Goal: Information Seeking & Learning: Learn about a topic

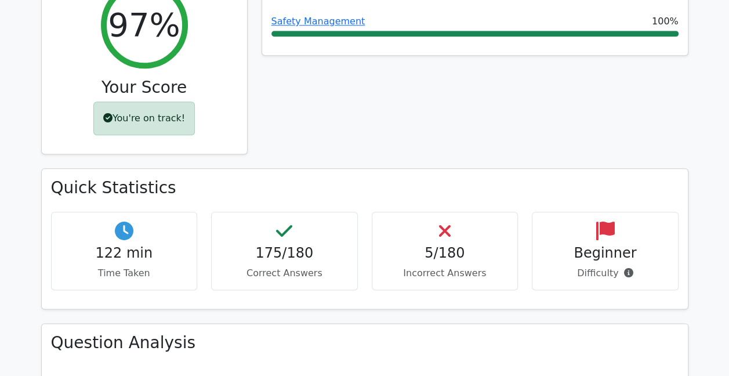
scroll to position [445, 0]
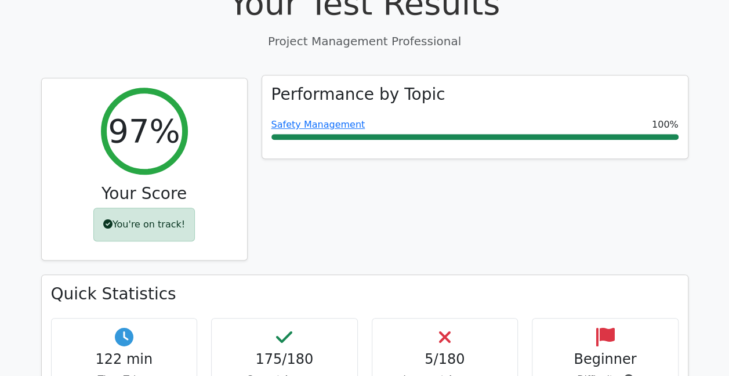
click at [322, 85] on h3 "Performance by Topic" at bounding box center [358, 95] width 174 height 20
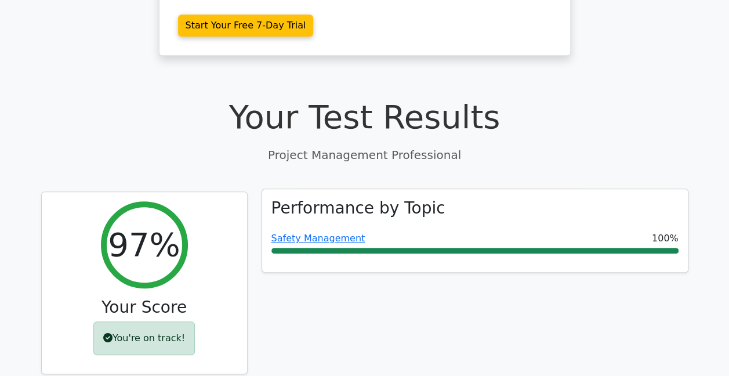
scroll to position [329, 0]
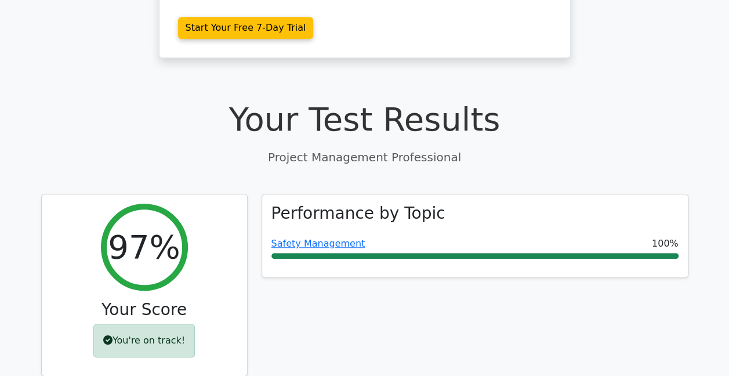
click at [374, 100] on h1 "Your Test Results" at bounding box center [364, 119] width 647 height 39
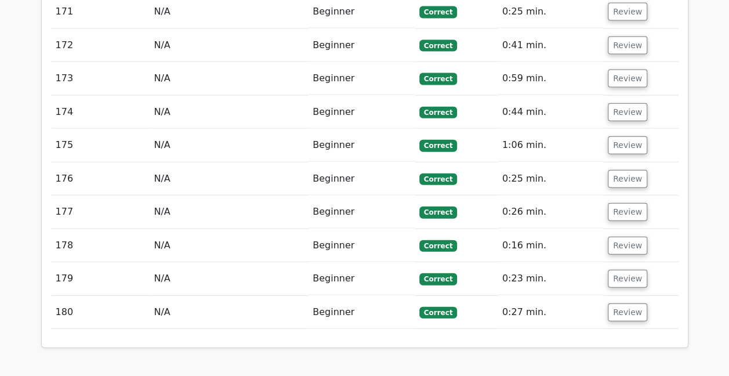
scroll to position [10247, 0]
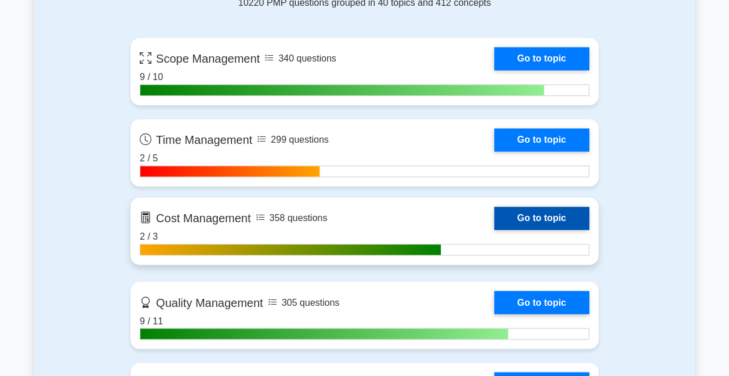
scroll to position [812, 0]
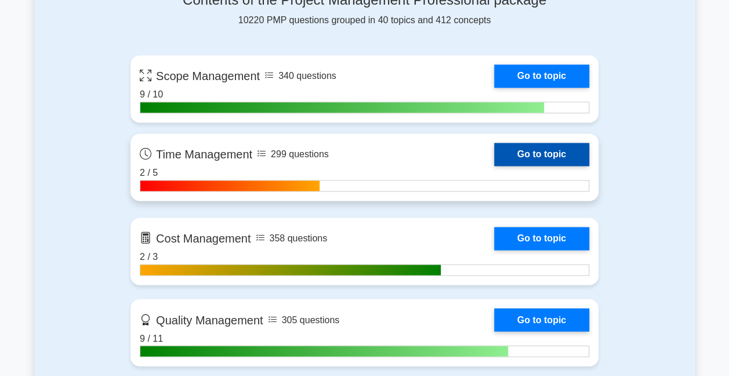
click at [526, 148] on link "Go to topic" at bounding box center [541, 154] width 95 height 23
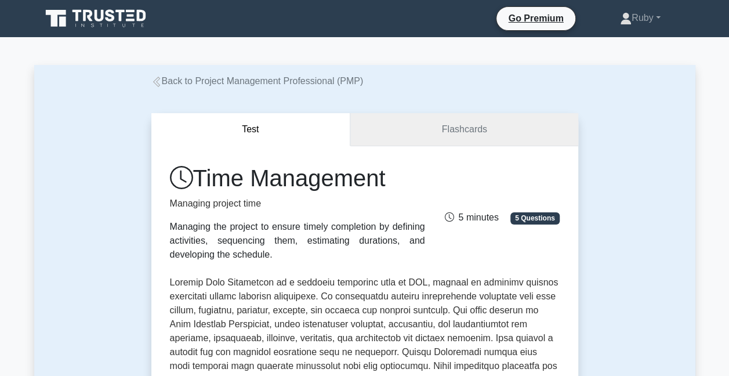
click at [441, 126] on link "Flashcards" at bounding box center [463, 129] width 227 height 33
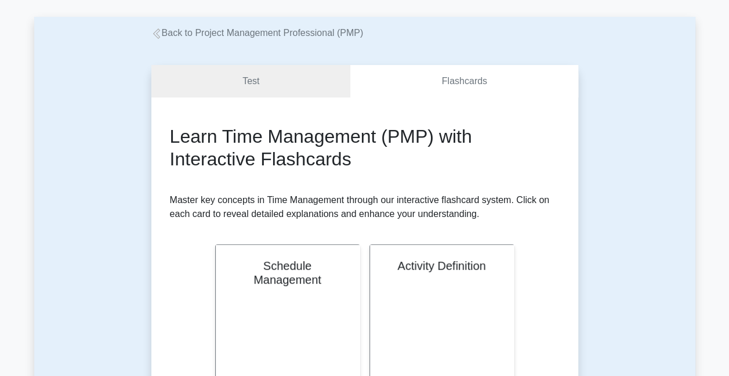
scroll to position [116, 0]
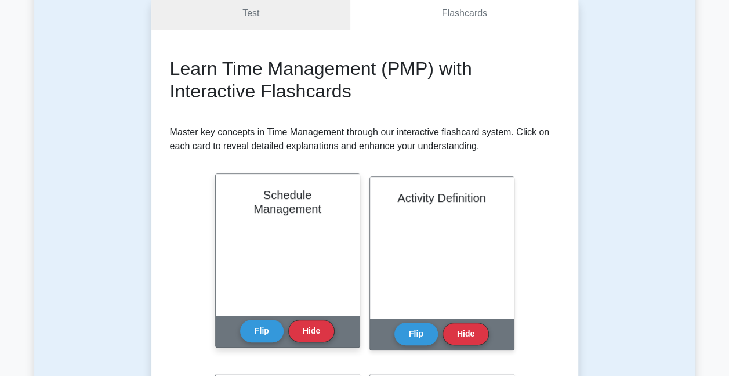
click at [235, 255] on div "Schedule Management" at bounding box center [288, 244] width 144 height 141
click at [253, 338] on button "Flip" at bounding box center [261, 330] width 43 height 23
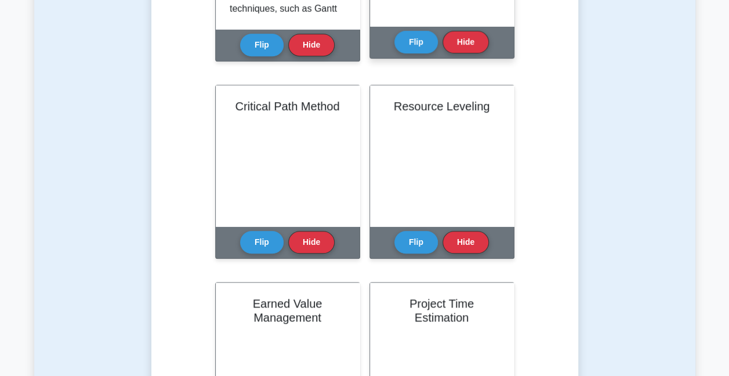
scroll to position [406, 0]
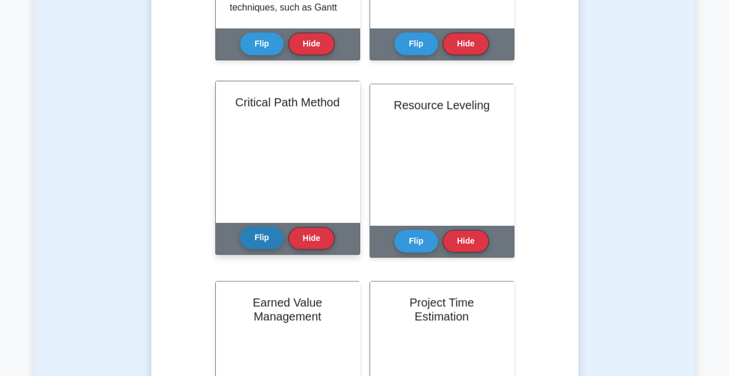
click at [266, 237] on button "Flip" at bounding box center [261, 237] width 43 height 23
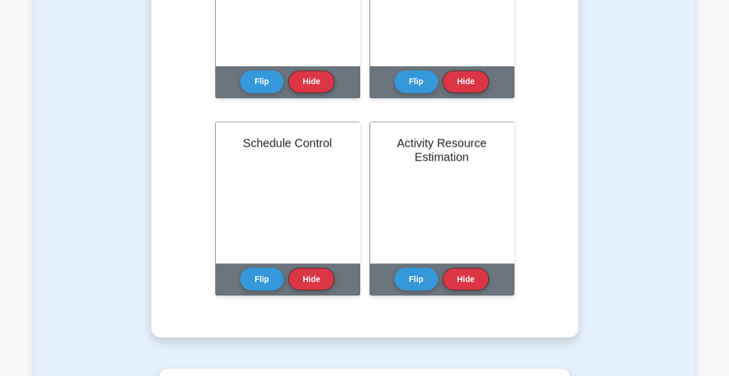
scroll to position [986, 0]
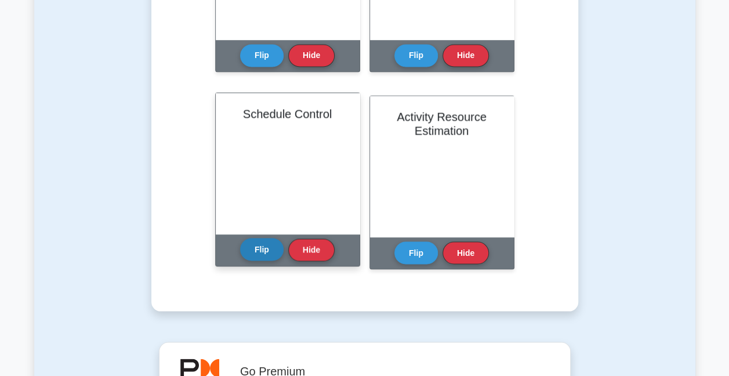
click at [263, 255] on button "Flip" at bounding box center [261, 249] width 43 height 23
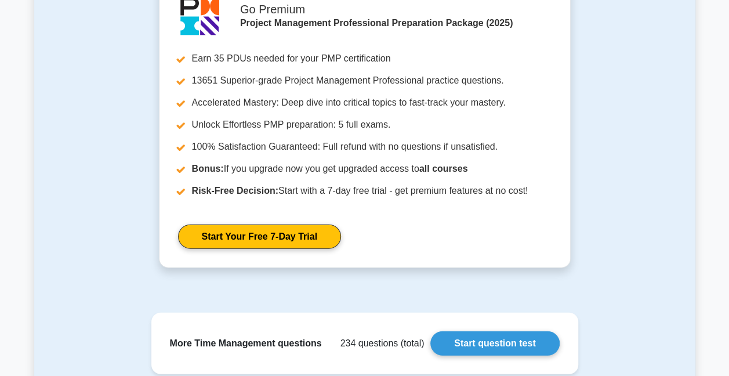
scroll to position [1449, 0]
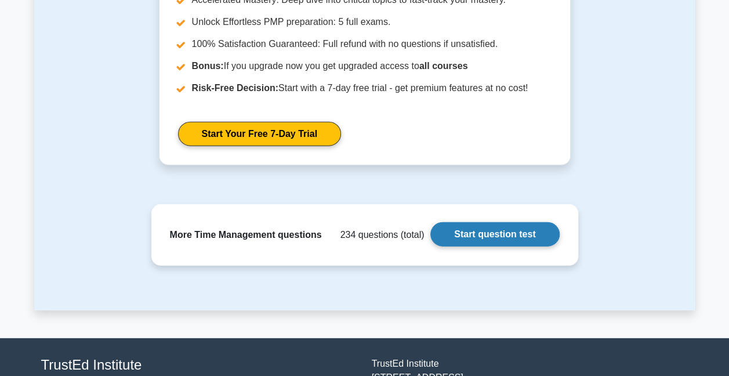
click at [493, 234] on link "Start question test" at bounding box center [494, 234] width 129 height 24
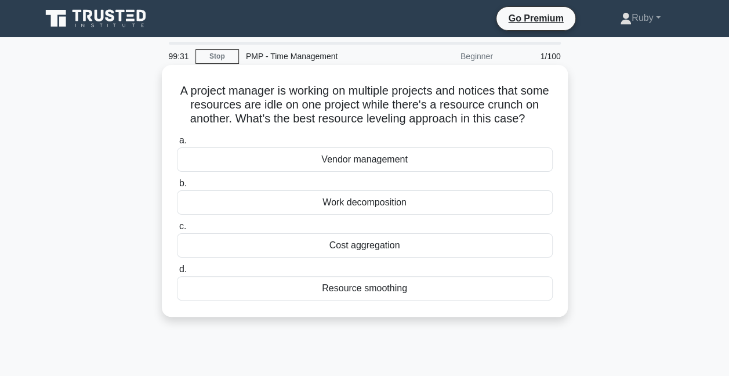
click at [402, 287] on div "Resource smoothing" at bounding box center [365, 288] width 376 height 24
click at [177, 273] on input "d. Resource smoothing" at bounding box center [177, 270] width 0 height 8
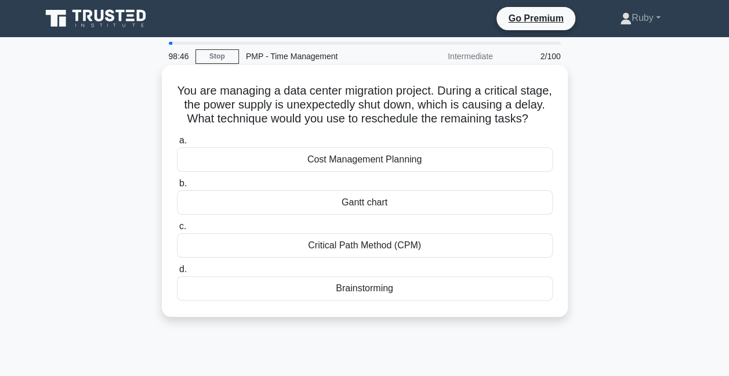
click at [383, 257] on div "Critical Path Method (CPM)" at bounding box center [365, 245] width 376 height 24
click at [177, 230] on input "c. Critical Path Method (CPM)" at bounding box center [177, 227] width 0 height 8
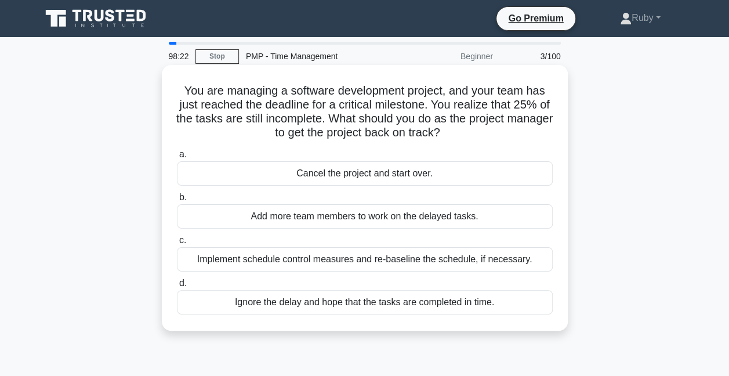
click at [212, 261] on div "Implement schedule control measures and re-baseline the schedule, if necessary." at bounding box center [365, 259] width 376 height 24
click at [177, 244] on input "c. Implement schedule control measures and re-baseline the schedule, if necessa…" at bounding box center [177, 241] width 0 height 8
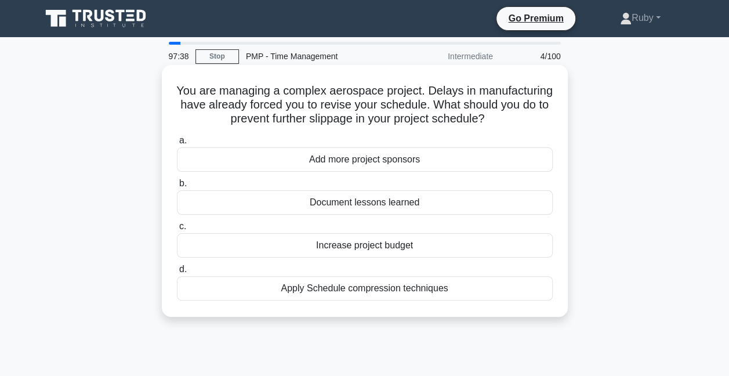
click at [322, 202] on div "Document lessons learned" at bounding box center [365, 202] width 376 height 24
click at [177, 187] on input "b. Document lessons learned" at bounding box center [177, 184] width 0 height 8
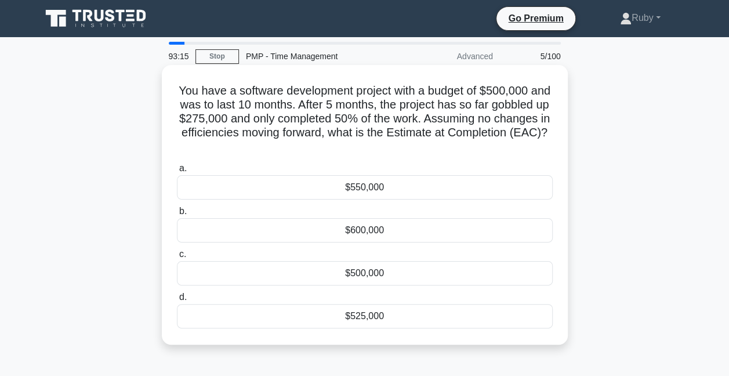
click at [401, 276] on div "$500,000" at bounding box center [365, 273] width 376 height 24
click at [177, 258] on input "c. $500,000" at bounding box center [177, 254] width 0 height 8
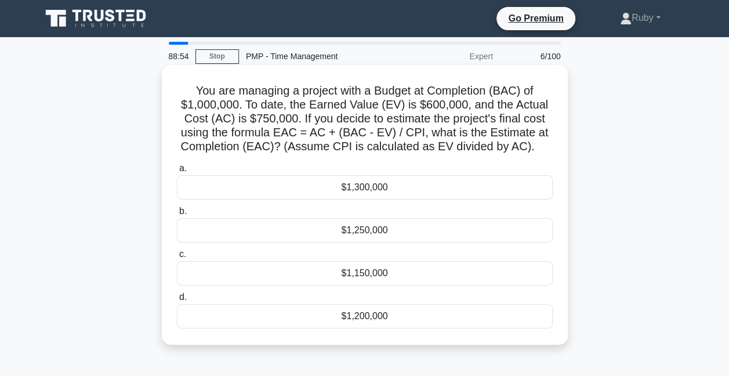
click at [384, 194] on div "$1,300,000" at bounding box center [365, 187] width 376 height 24
click at [177, 172] on input "a. $1,300,000" at bounding box center [177, 169] width 0 height 8
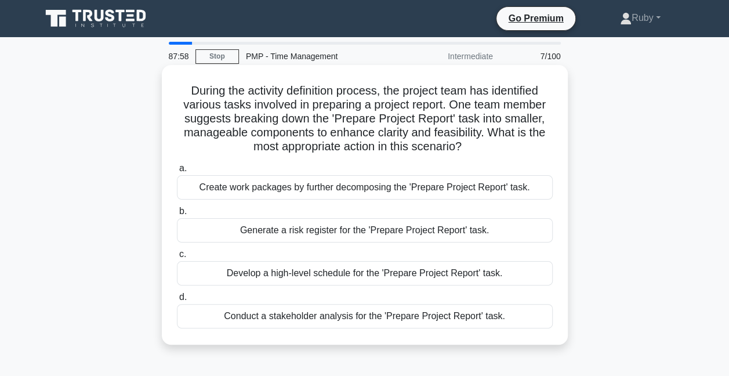
click at [217, 190] on div "Create work packages by further decomposing the 'Prepare Project Report' task." at bounding box center [365, 187] width 376 height 24
click at [177, 172] on input "a. Create work packages by further decomposing the 'Prepare Project Report' tas…" at bounding box center [177, 169] width 0 height 8
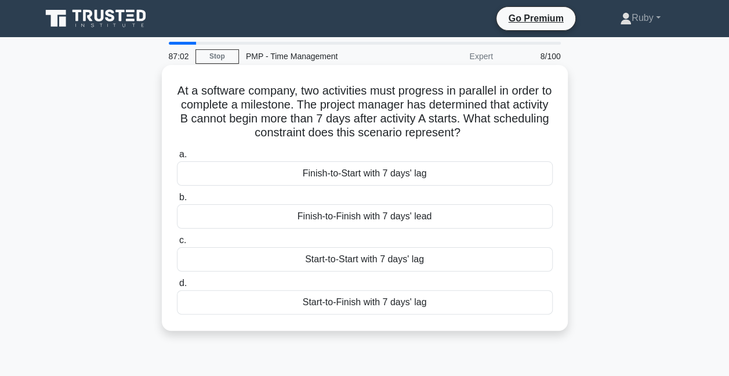
click at [397, 179] on div "Finish-to-Start with 7 days' lag" at bounding box center [365, 173] width 376 height 24
click at [177, 158] on input "a. Finish-to-Start with 7 days' lag" at bounding box center [177, 155] width 0 height 8
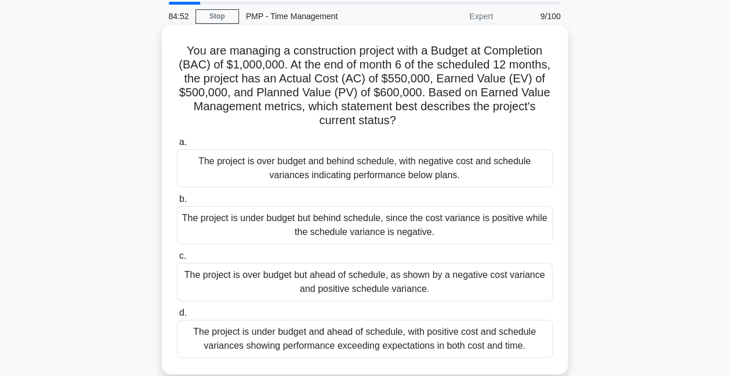
scroll to position [58, 0]
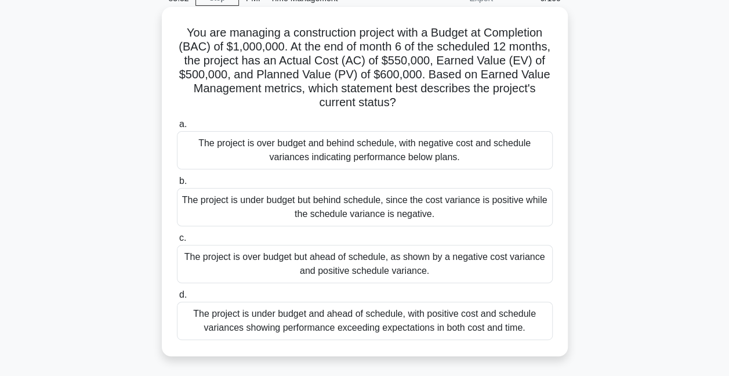
click at [285, 155] on div "The project is over budget and behind schedule, with negative cost and schedule…" at bounding box center [365, 150] width 376 height 38
click at [177, 128] on input "a. The project is over budget and behind schedule, with negative cost and sched…" at bounding box center [177, 125] width 0 height 8
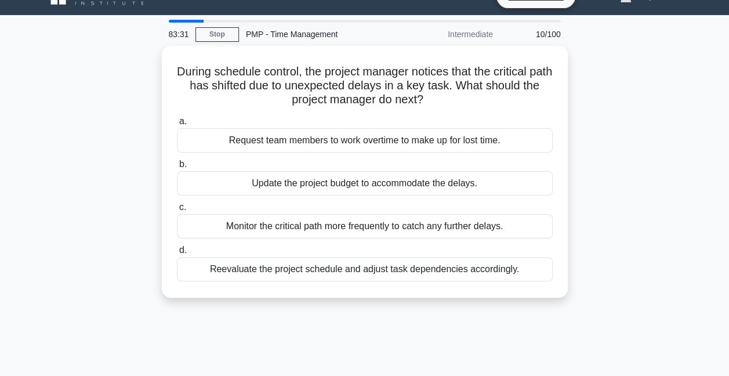
scroll to position [0, 0]
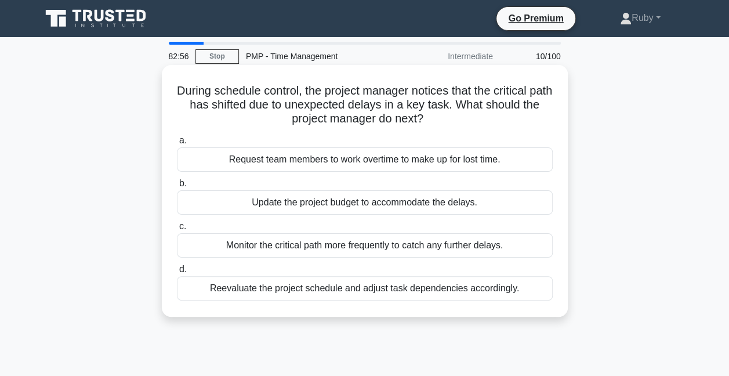
click at [263, 292] on div "Reevaluate the project schedule and adjust task dependencies accordingly." at bounding box center [365, 288] width 376 height 24
click at [177, 273] on input "d. Reevaluate the project schedule and adjust task dependencies accordingly." at bounding box center [177, 270] width 0 height 8
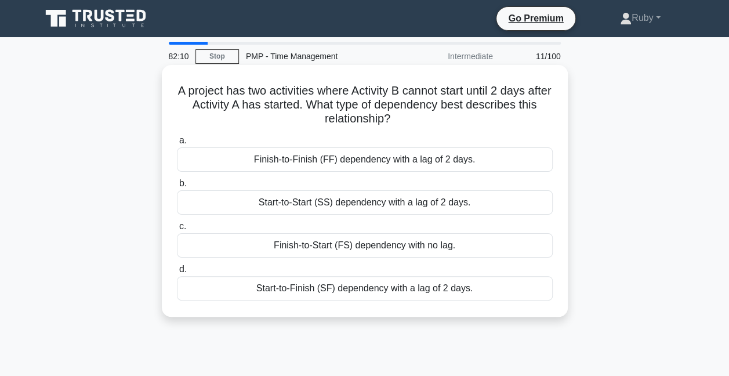
click at [320, 206] on div "Start-to-Start (SS) dependency with a lag of 2 days." at bounding box center [365, 202] width 376 height 24
click at [177, 187] on input "b. Start-to-Start (SS) dependency with a lag of 2 days." at bounding box center [177, 184] width 0 height 8
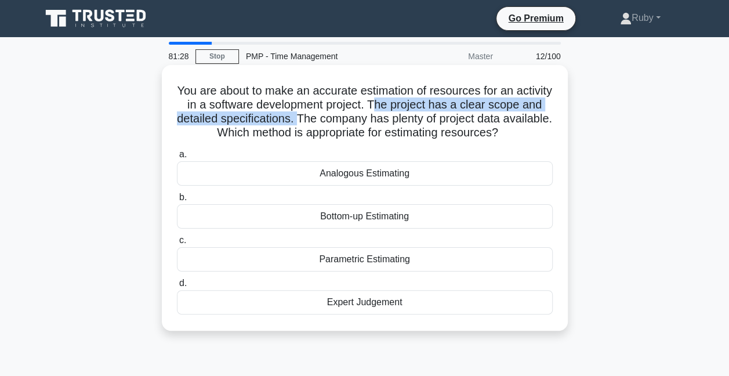
drag, startPoint x: 423, startPoint y: 102, endPoint x: 365, endPoint y: 122, distance: 61.2
click at [365, 122] on h5 "You are about to make an accurate estimation of resources for an activity in a …" at bounding box center [365, 111] width 378 height 57
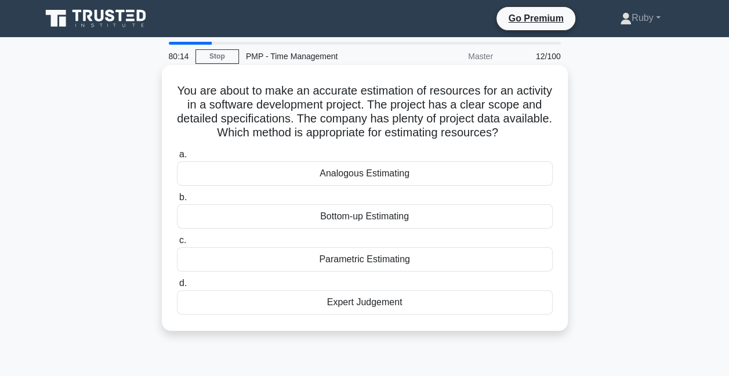
click at [378, 228] on div "Bottom-up Estimating" at bounding box center [365, 216] width 376 height 24
click at [177, 201] on input "b. Bottom-up Estimating" at bounding box center [177, 198] width 0 height 8
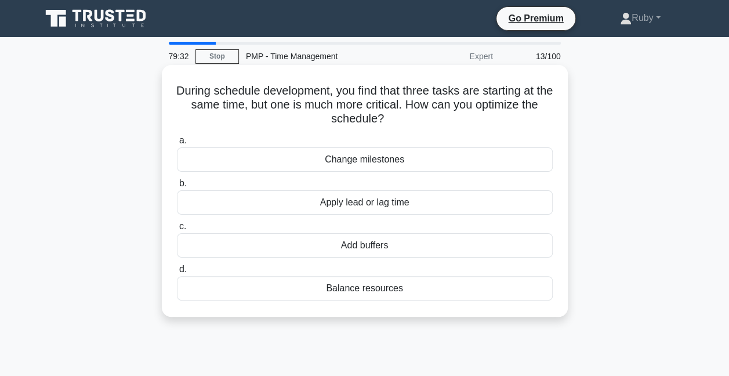
click at [401, 201] on div "Apply lead or lag time" at bounding box center [365, 202] width 376 height 24
click at [177, 187] on input "b. Apply lead or lag time" at bounding box center [177, 184] width 0 height 8
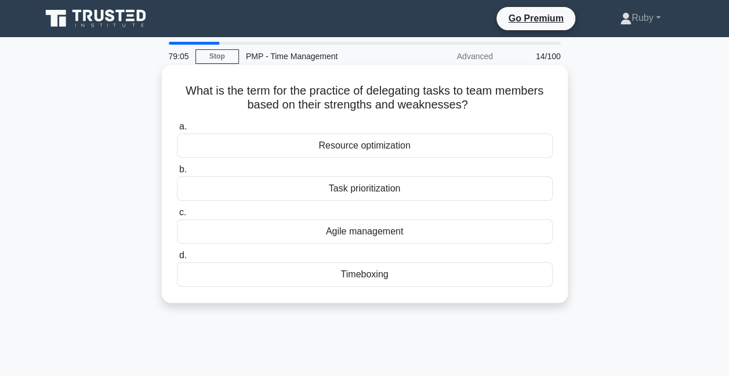
click at [352, 150] on div "Resource optimization" at bounding box center [365, 145] width 376 height 24
click at [177, 130] on input "a. Resource optimization" at bounding box center [177, 127] width 0 height 8
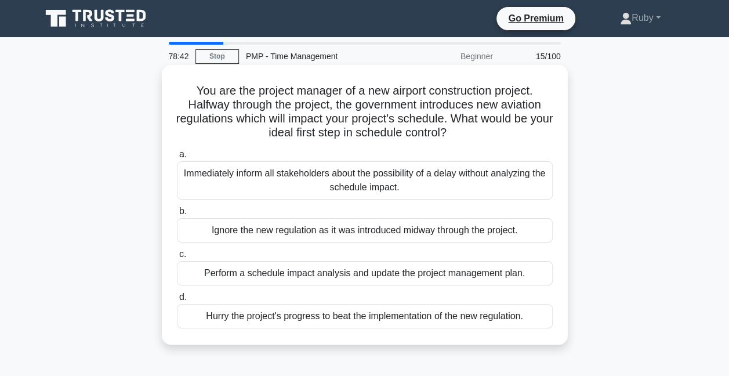
click at [365, 278] on div "Perform a schedule impact analysis and update the project management plan." at bounding box center [365, 273] width 376 height 24
click at [177, 258] on input "c. Perform a schedule impact analysis and update the project management plan." at bounding box center [177, 254] width 0 height 8
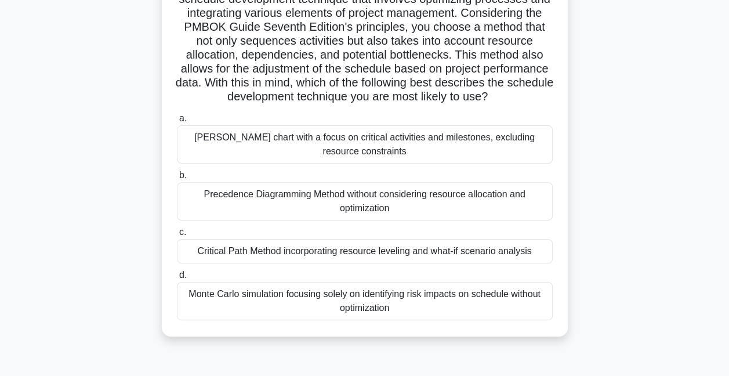
scroll to position [174, 0]
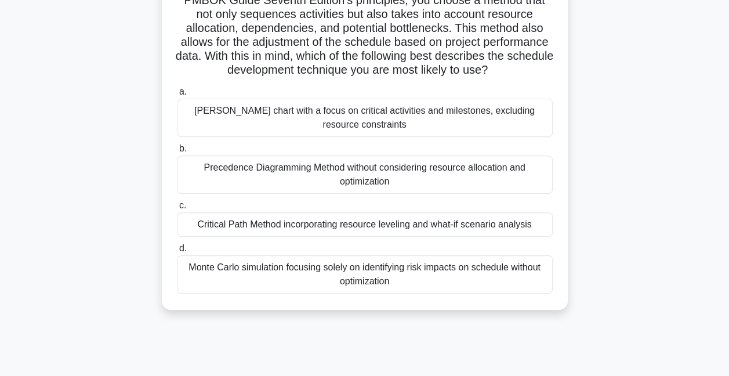
click at [275, 237] on div "Critical Path Method incorporating resource leveling and what-if scenario analy…" at bounding box center [365, 224] width 376 height 24
click at [177, 209] on input "c. Critical Path Method incorporating resource leveling and what-if scenario an…" at bounding box center [177, 206] width 0 height 8
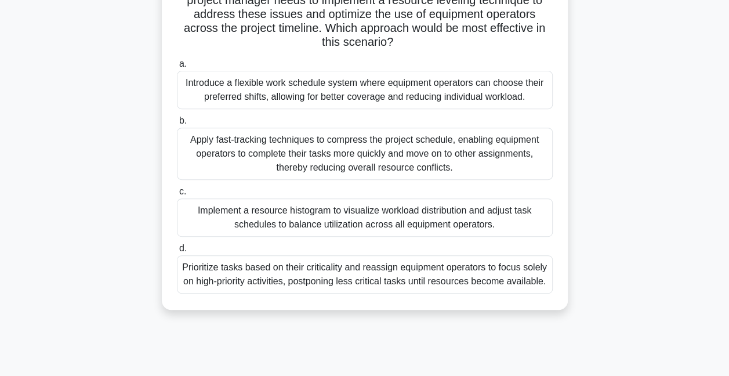
click at [315, 157] on div "Apply fast-tracking techniques to compress the project schedule, enabling equip…" at bounding box center [365, 154] width 376 height 52
click at [177, 125] on input "b. Apply fast-tracking techniques to compress the project schedule, enabling eq…" at bounding box center [177, 121] width 0 height 8
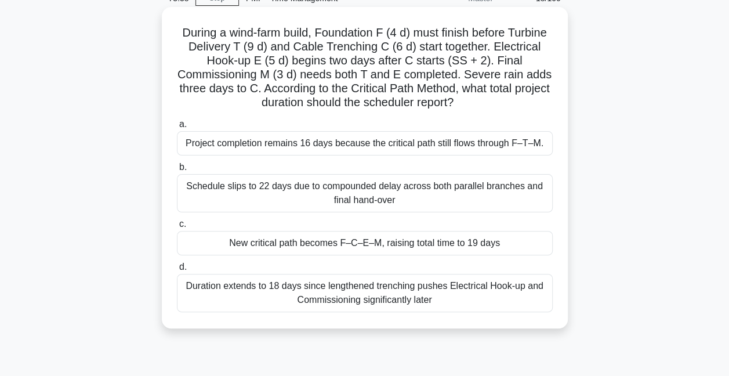
scroll to position [0, 0]
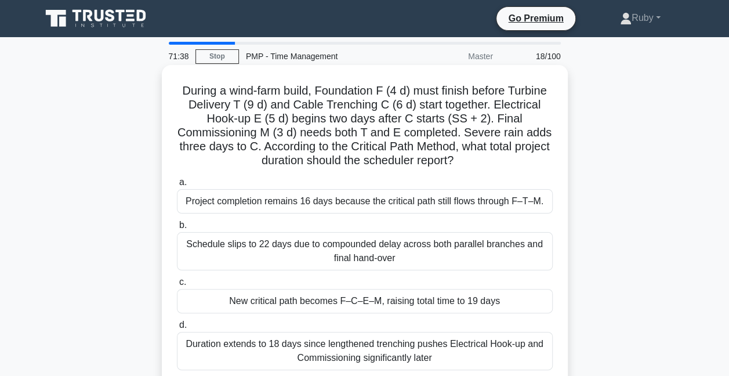
click at [412, 260] on div "Schedule slips to 22 days due to compounded delay across both parallel branches…" at bounding box center [365, 251] width 376 height 38
click at [177, 229] on input "b. Schedule slips to 22 days due to compounded delay across both parallel branc…" at bounding box center [177, 225] width 0 height 8
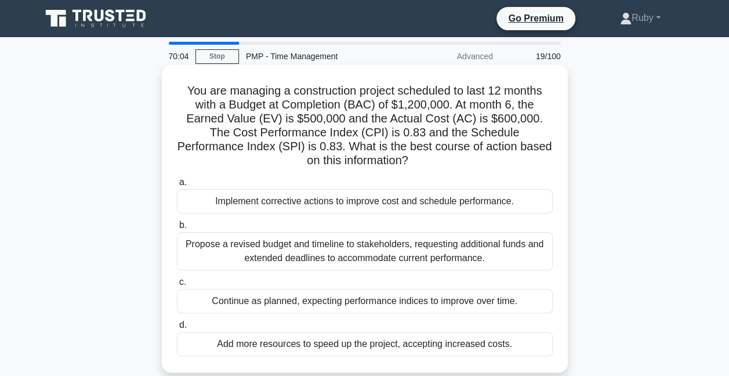
click at [310, 205] on div "Implement corrective actions to improve cost and schedule performance." at bounding box center [365, 201] width 376 height 24
click at [177, 186] on input "a. Implement corrective actions to improve cost and schedule performance." at bounding box center [177, 183] width 0 height 8
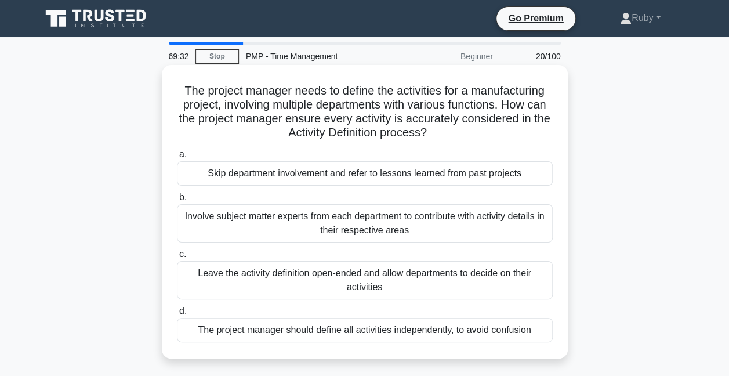
click at [333, 335] on div "The project manager should define all activities independently, to avoid confus…" at bounding box center [365, 330] width 376 height 24
click at [177, 315] on input "d. The project manager should define all activities independently, to avoid con…" at bounding box center [177, 311] width 0 height 8
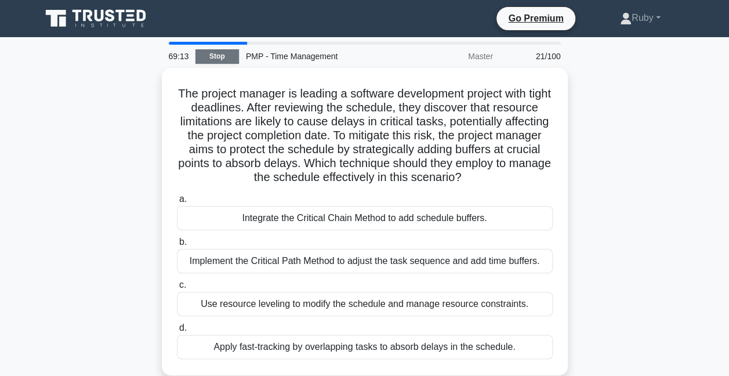
click at [210, 58] on link "Stop" at bounding box center [216, 56] width 43 height 14
click at [217, 61] on link "Stop" at bounding box center [216, 56] width 43 height 14
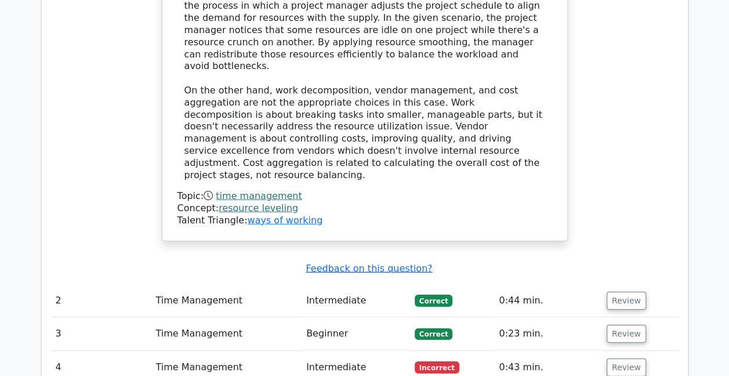
scroll to position [1275, 0]
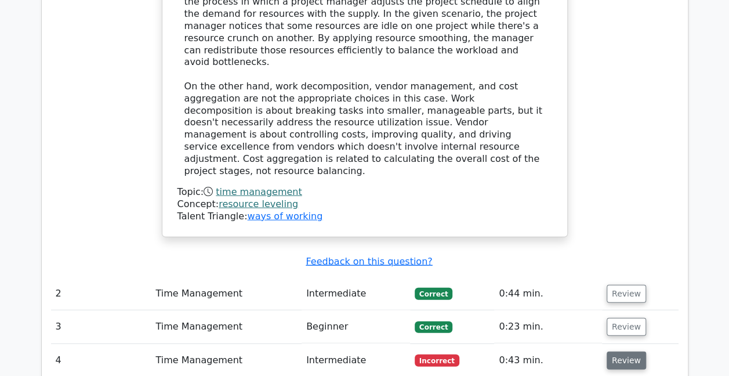
click at [619, 351] on button "Review" at bounding box center [625, 360] width 39 height 18
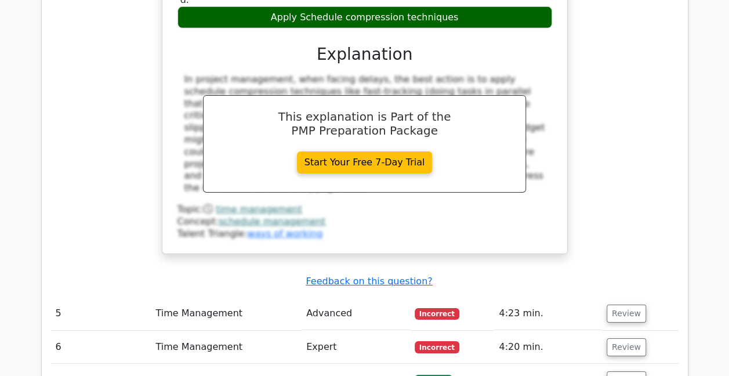
scroll to position [1855, 0]
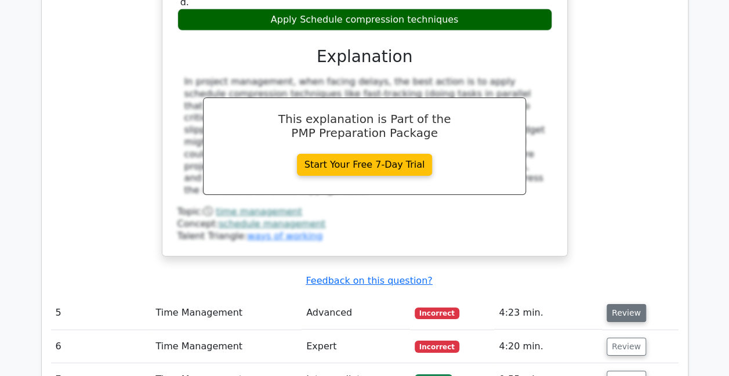
click at [628, 304] on button "Review" at bounding box center [625, 313] width 39 height 18
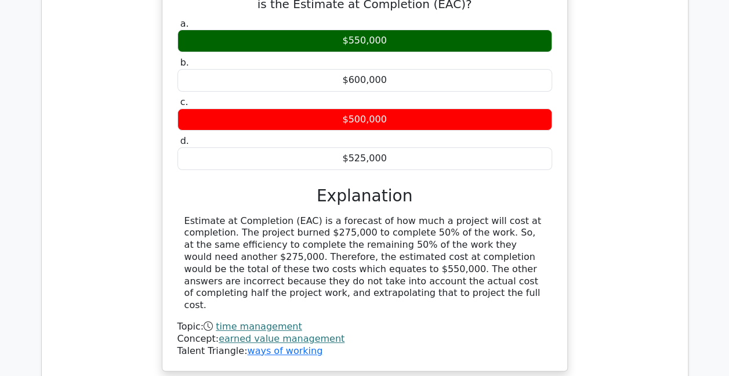
scroll to position [2319, 0]
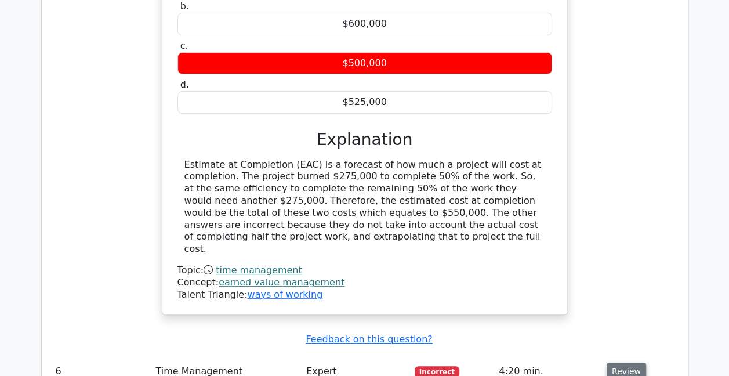
click at [615, 362] on button "Review" at bounding box center [625, 371] width 39 height 18
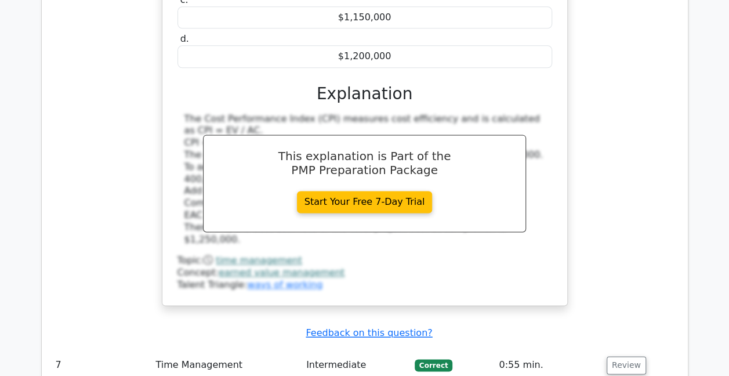
scroll to position [2899, 0]
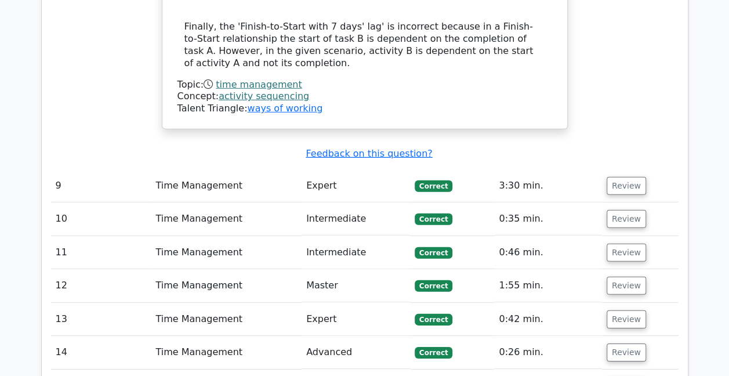
scroll to position [3884, 0]
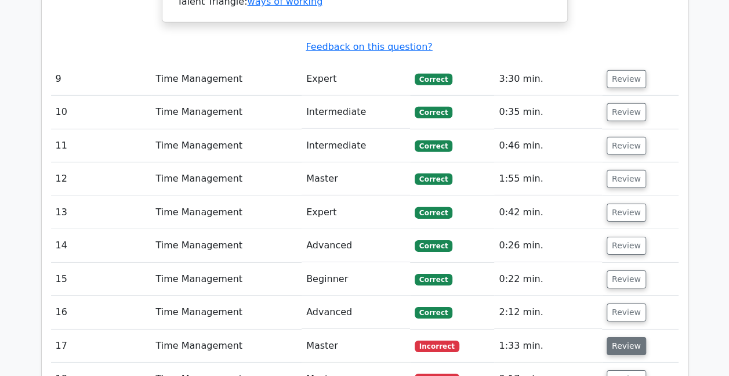
click at [616, 337] on button "Review" at bounding box center [625, 346] width 39 height 18
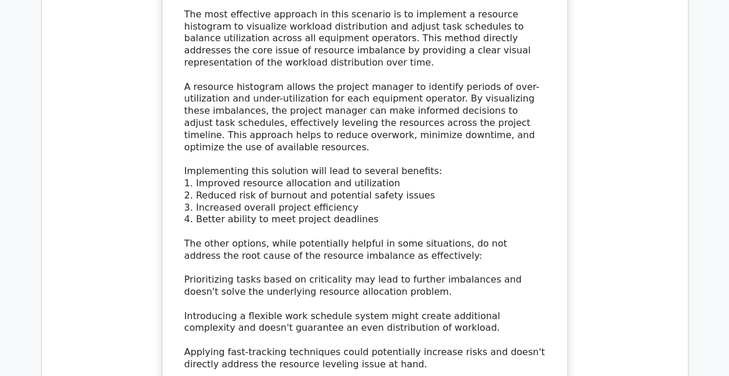
scroll to position [4870, 0]
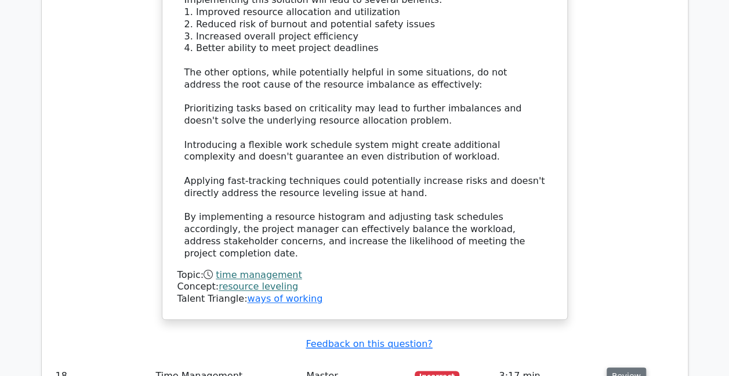
click at [631, 367] on button "Review" at bounding box center [625, 376] width 39 height 18
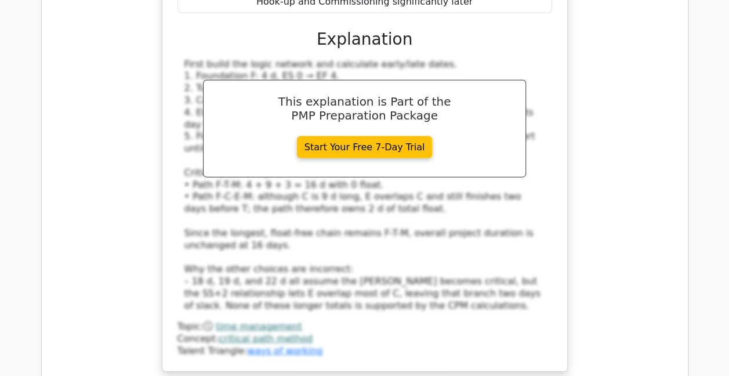
scroll to position [5566, 0]
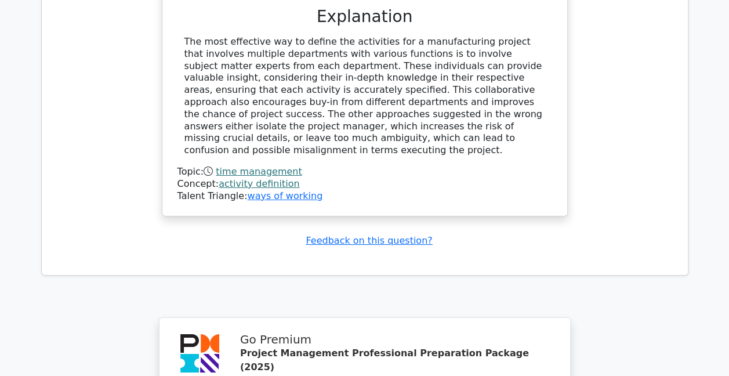
scroll to position [6457, 0]
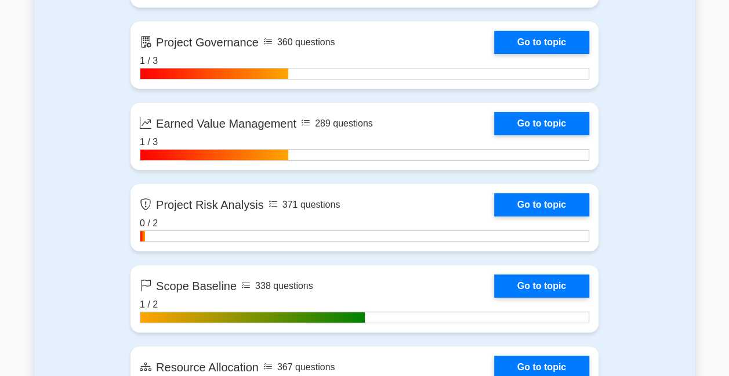
scroll to position [2203, 0]
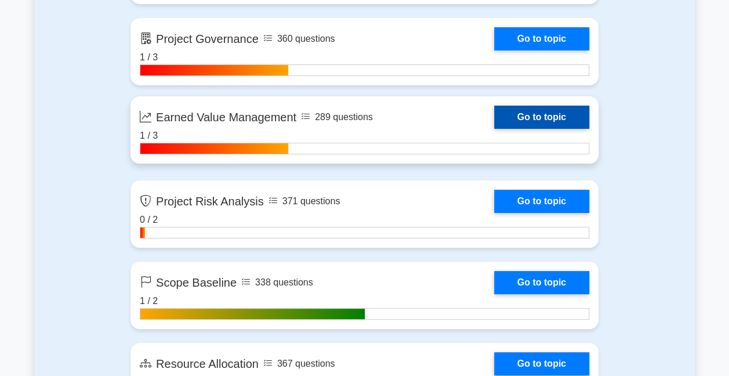
click at [494, 129] on link "Go to topic" at bounding box center [541, 117] width 95 height 23
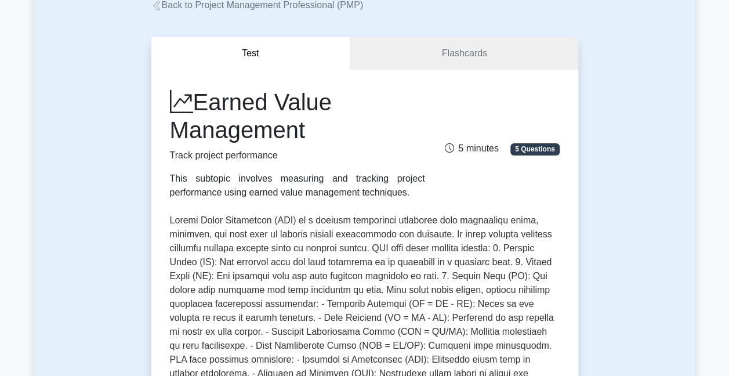
scroll to position [58, 0]
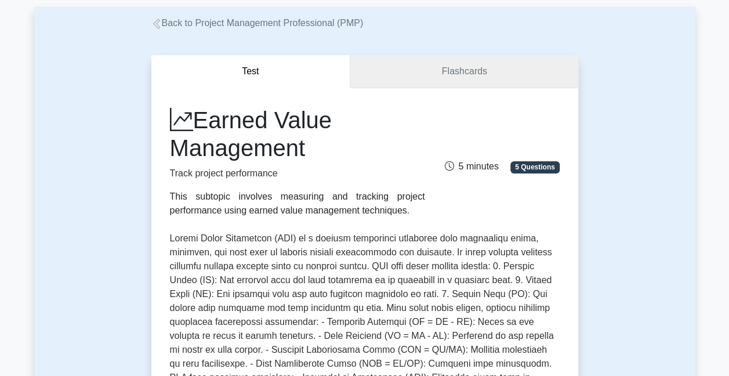
click at [421, 66] on link "Flashcards" at bounding box center [463, 71] width 227 height 33
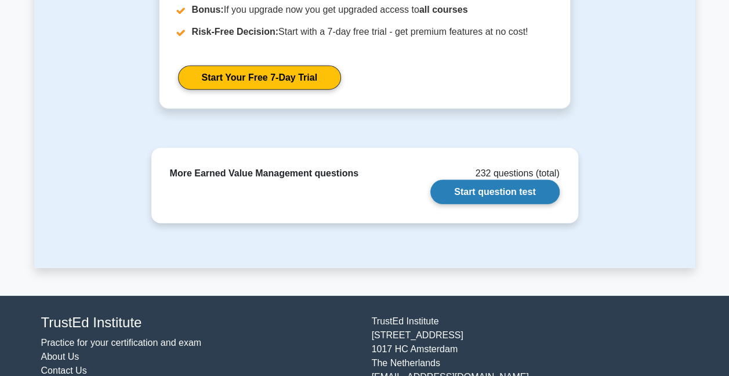
scroll to position [1552, 0]
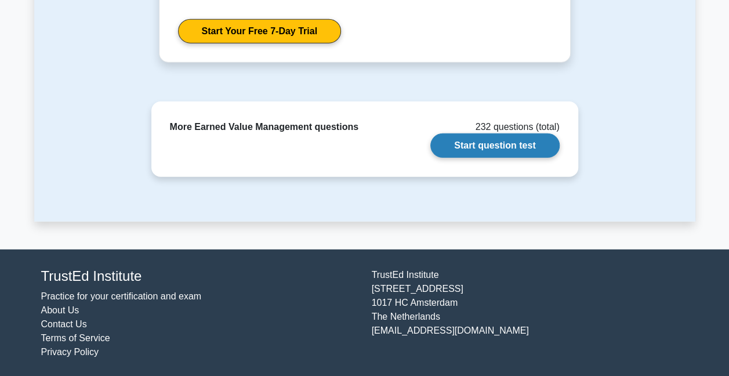
click at [454, 146] on link "Start question test" at bounding box center [494, 145] width 129 height 24
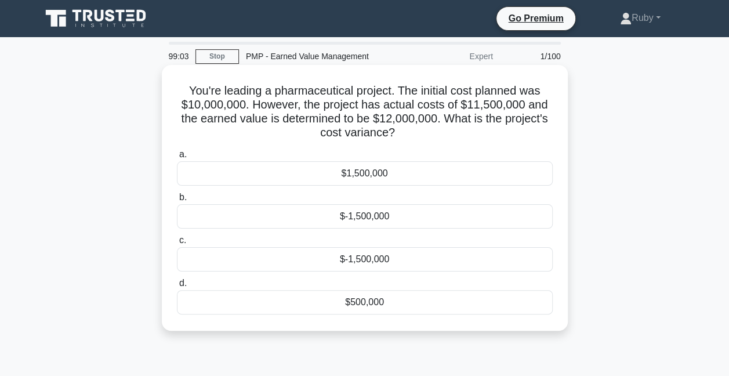
click at [397, 301] on div "$500,000" at bounding box center [365, 302] width 376 height 24
click at [177, 287] on input "d. $500,000" at bounding box center [177, 283] width 0 height 8
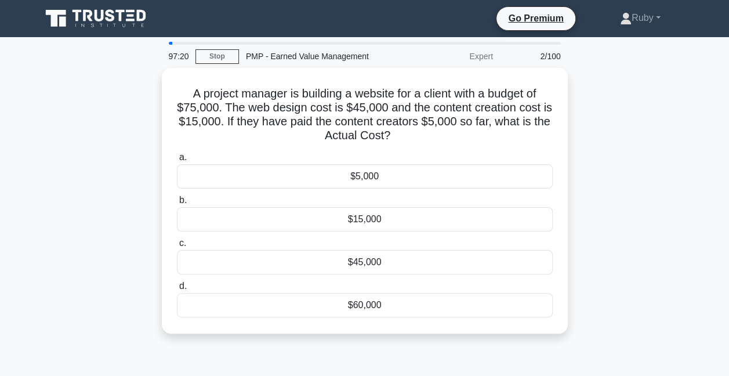
click at [397, 301] on div "$60,000" at bounding box center [365, 305] width 376 height 24
click at [177, 290] on input "d. $60,000" at bounding box center [177, 286] width 0 height 8
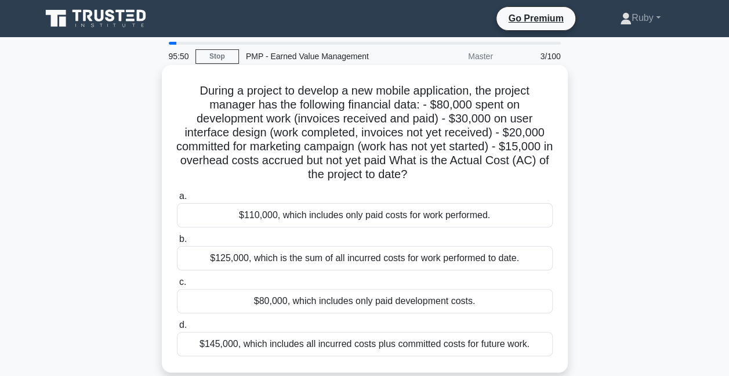
click at [488, 308] on div "$80,000, which includes only paid development costs." at bounding box center [365, 301] width 376 height 24
click at [177, 286] on input "c. $80,000, which includes only paid development costs." at bounding box center [177, 282] width 0 height 8
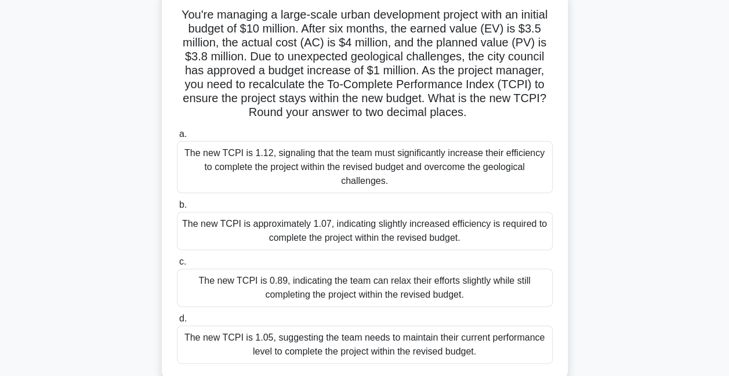
scroll to position [58, 0]
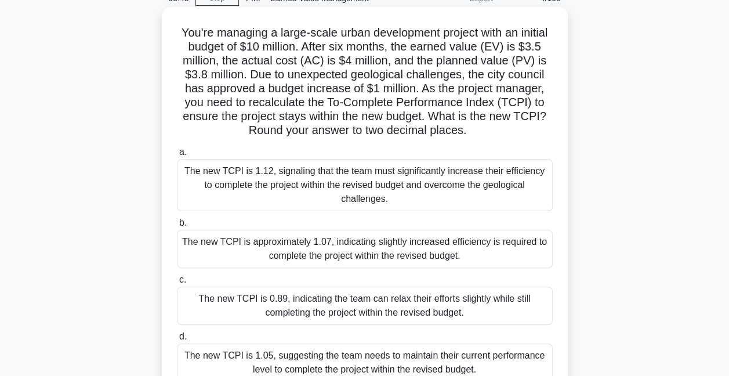
click at [394, 242] on div "The new TCPI is approximately 1.07, indicating slightly increased efficiency is…" at bounding box center [365, 249] width 376 height 38
click at [177, 227] on input "b. The new TCPI is approximately 1.07, indicating slightly increased efficiency…" at bounding box center [177, 223] width 0 height 8
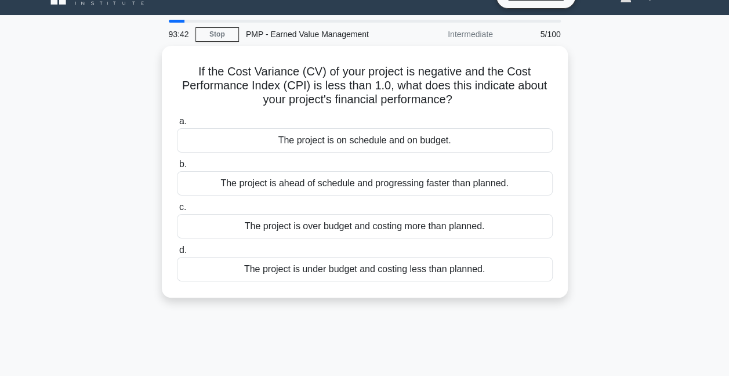
scroll to position [0, 0]
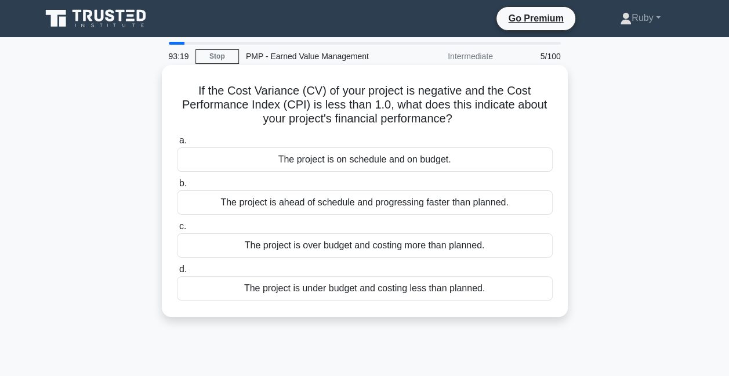
click at [343, 248] on div "The project is over budget and costing more than planned." at bounding box center [365, 245] width 376 height 24
click at [177, 230] on input "c. The project is over budget and costing more than planned." at bounding box center [177, 227] width 0 height 8
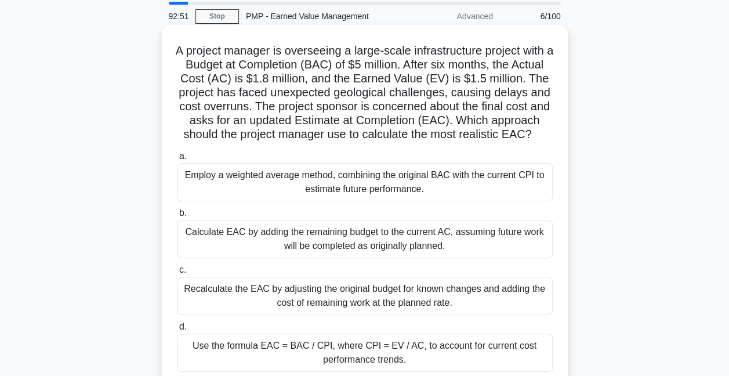
scroll to position [58, 0]
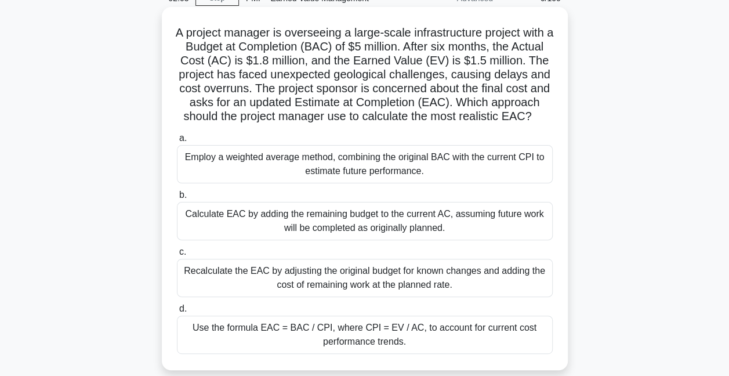
click at [364, 297] on div "Recalculate the EAC by adjusting the original budget for known changes and addi…" at bounding box center [365, 278] width 376 height 38
click at [177, 256] on input "c. Recalculate the EAC by adjusting the original budget for known changes and a…" at bounding box center [177, 252] width 0 height 8
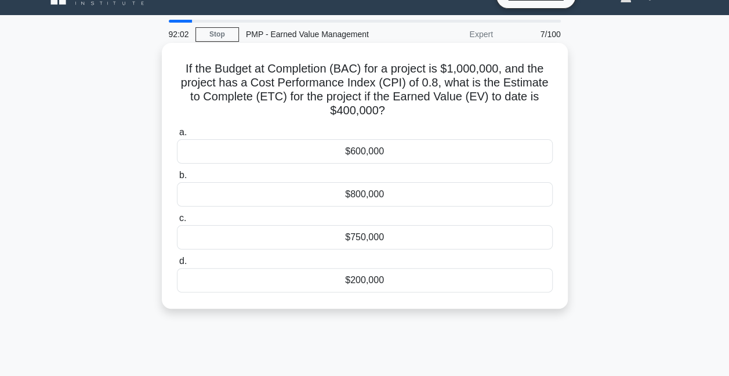
scroll to position [0, 0]
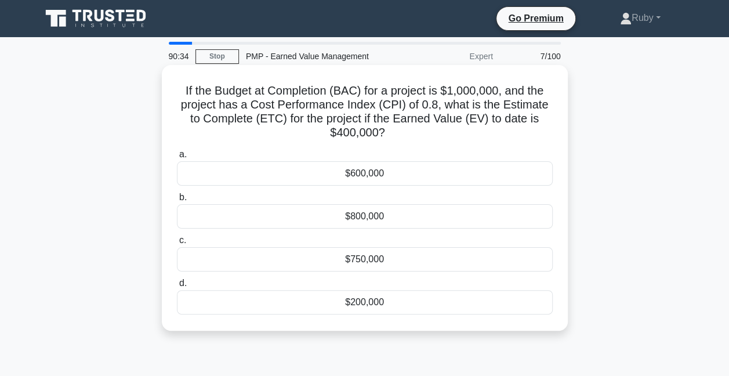
click at [424, 170] on div "$600,000" at bounding box center [365, 173] width 376 height 24
click at [177, 158] on input "a. $600,000" at bounding box center [177, 155] width 0 height 8
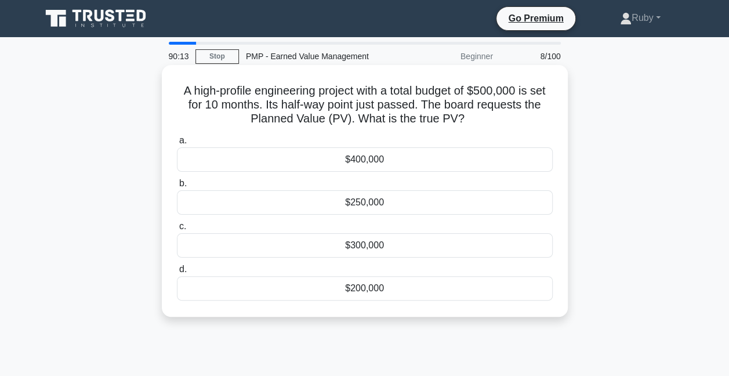
click at [362, 201] on div "$250,000" at bounding box center [365, 202] width 376 height 24
click at [177, 187] on input "b. $250,000" at bounding box center [177, 184] width 0 height 8
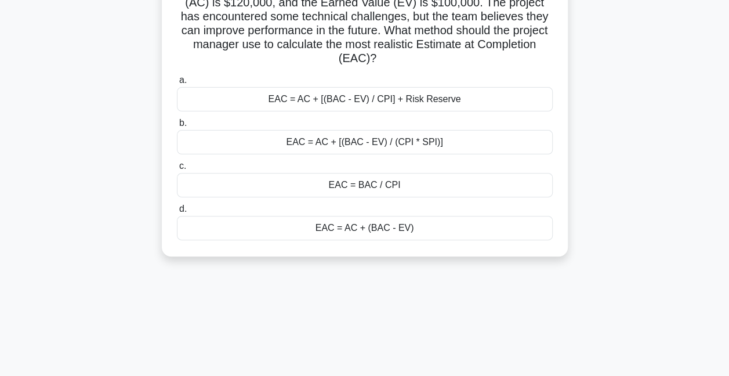
scroll to position [58, 0]
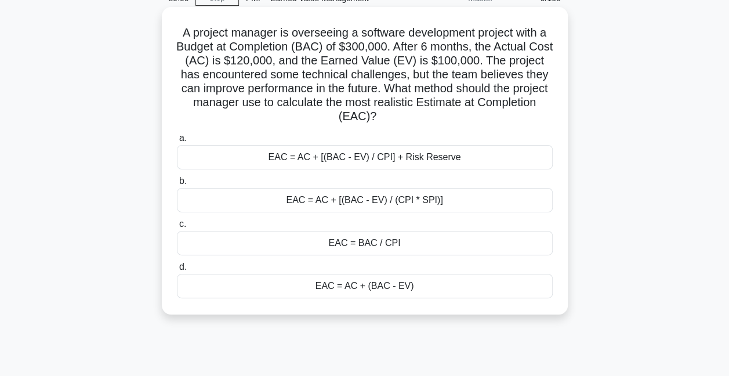
click at [395, 160] on div "EAC = AC + [(BAC - EV) / CPI] + Risk Reserve" at bounding box center [365, 157] width 376 height 24
click at [177, 142] on input "a. EAC = AC + [(BAC - EV) / CPI] + Risk Reserve" at bounding box center [177, 139] width 0 height 8
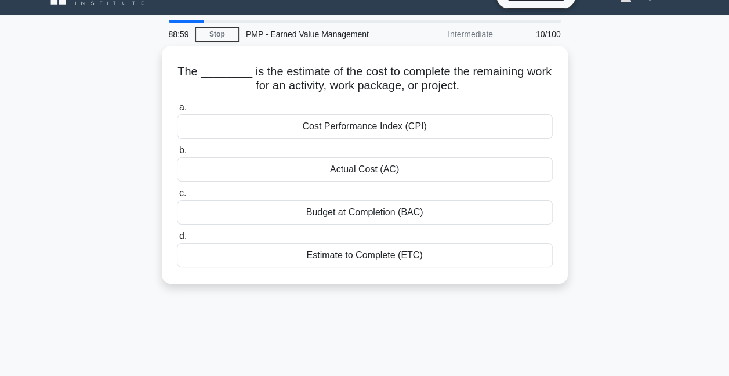
scroll to position [0, 0]
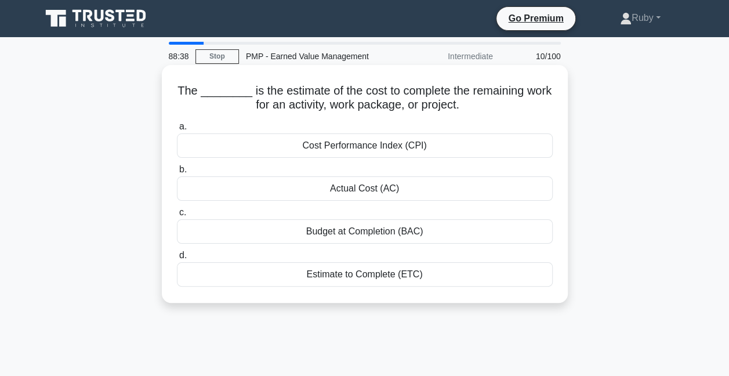
click at [347, 149] on div "Cost Performance Index (CPI)" at bounding box center [365, 145] width 376 height 24
click at [177, 130] on input "a. Cost Performance Index (CPI)" at bounding box center [177, 127] width 0 height 8
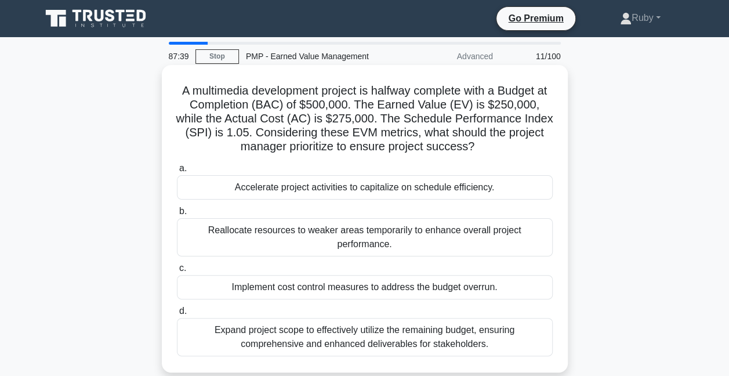
click at [295, 275] on div "Implement cost control measures to address the budget overrun." at bounding box center [365, 287] width 376 height 24
click at [177, 272] on input "c. Implement cost control measures to address the budget overrun." at bounding box center [177, 268] width 0 height 8
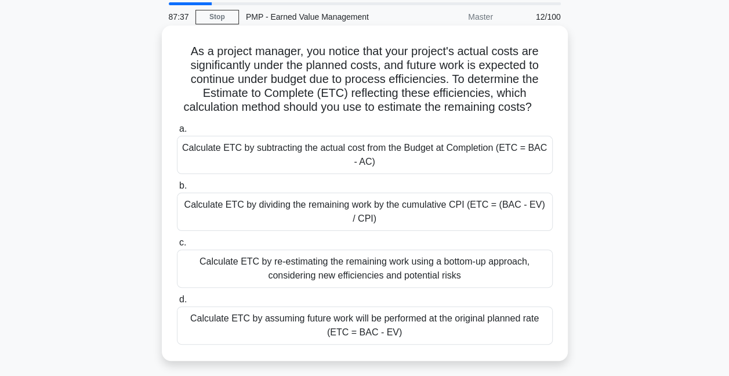
scroll to position [58, 0]
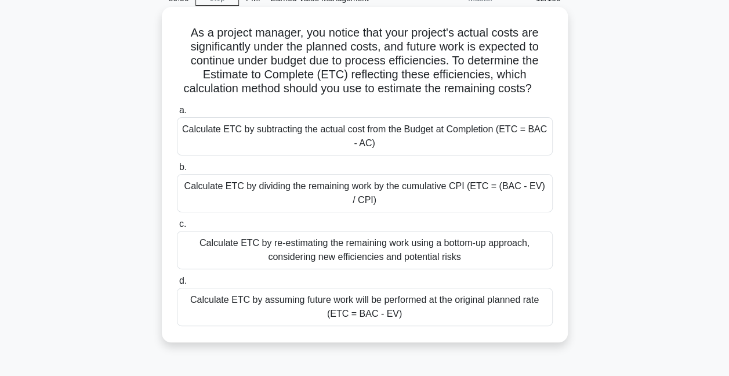
click at [281, 192] on div "Calculate ETC by dividing the remaining work by the cumulative CPI (ETC = (BAC …" at bounding box center [365, 193] width 376 height 38
click at [177, 171] on input "b. Calculate ETC by dividing the remaining work by the cumulative CPI (ETC = (B…" at bounding box center [177, 167] width 0 height 8
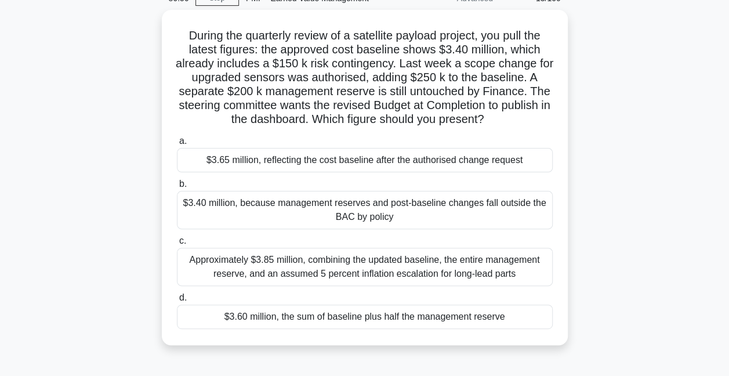
scroll to position [0, 0]
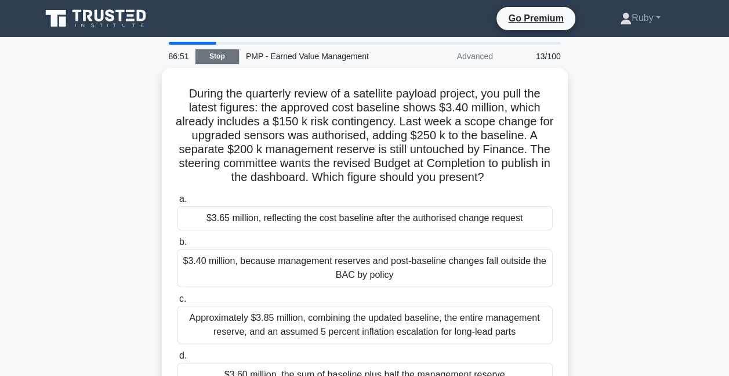
click at [221, 56] on link "Stop" at bounding box center [216, 56] width 43 height 14
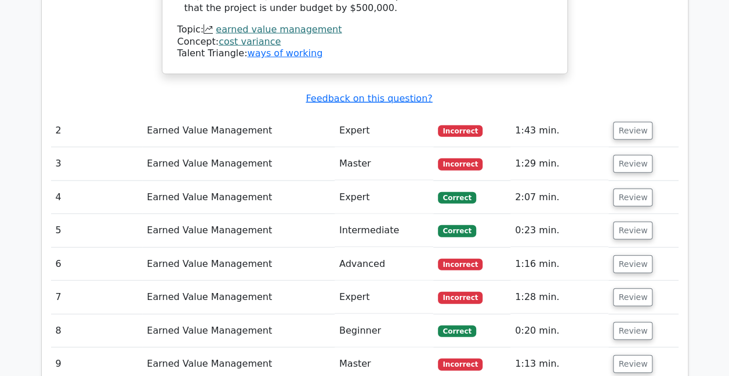
scroll to position [1275, 0]
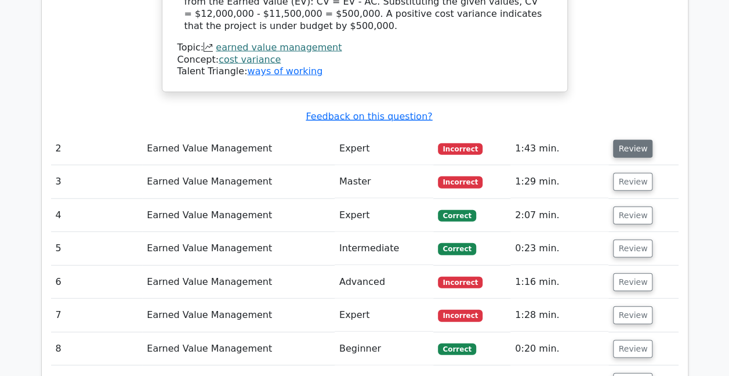
click at [625, 140] on button "Review" at bounding box center [632, 149] width 39 height 18
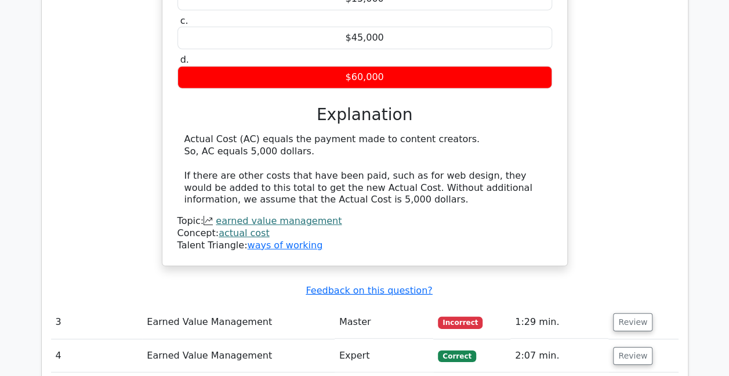
scroll to position [1681, 0]
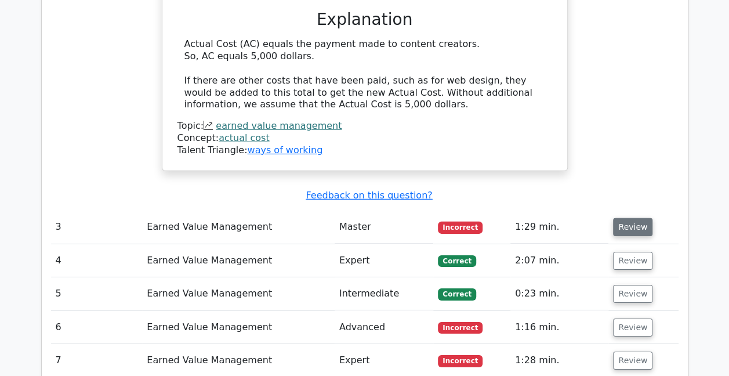
click at [620, 218] on button "Review" at bounding box center [632, 227] width 39 height 18
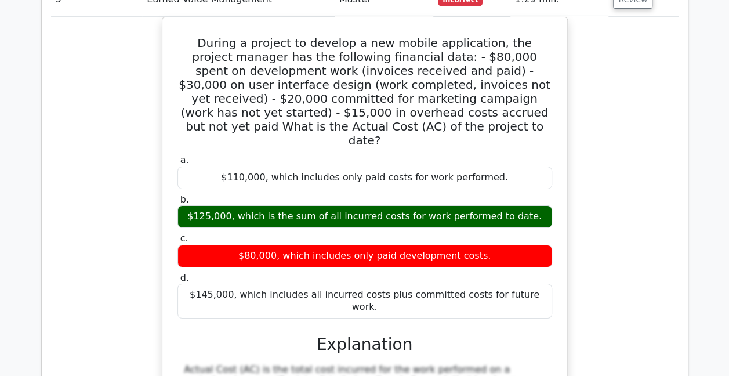
scroll to position [1971, 0]
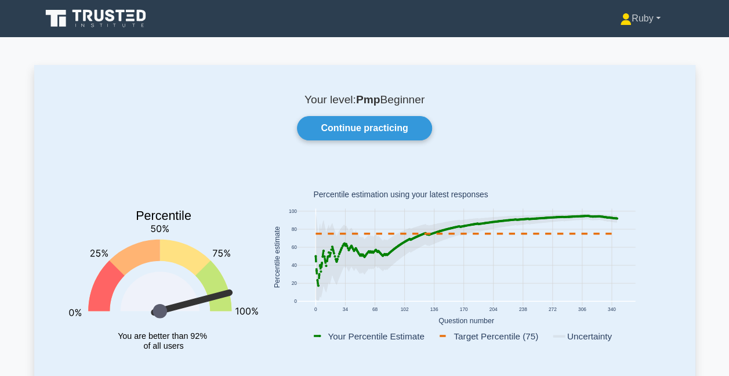
click at [646, 13] on link "Ruby" at bounding box center [640, 18] width 96 height 23
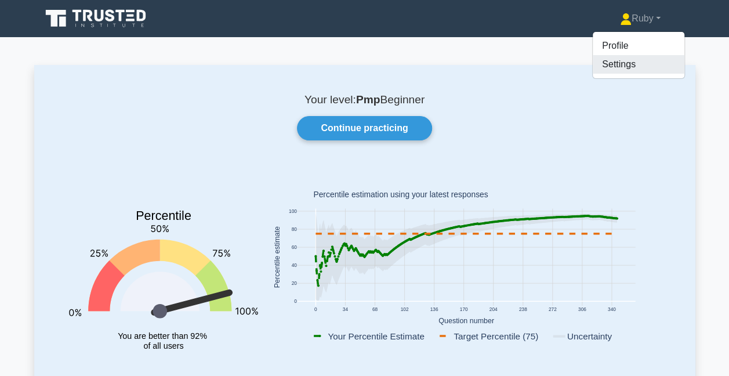
click at [615, 64] on link "Settings" at bounding box center [639, 64] width 92 height 19
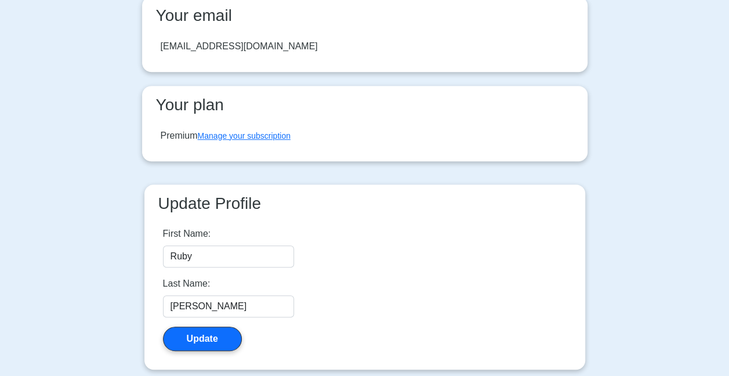
scroll to position [232, 0]
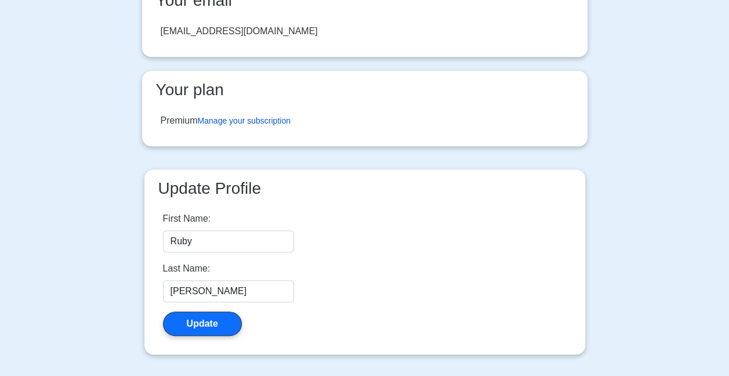
click at [230, 119] on link "Manage your subscription" at bounding box center [244, 120] width 93 height 9
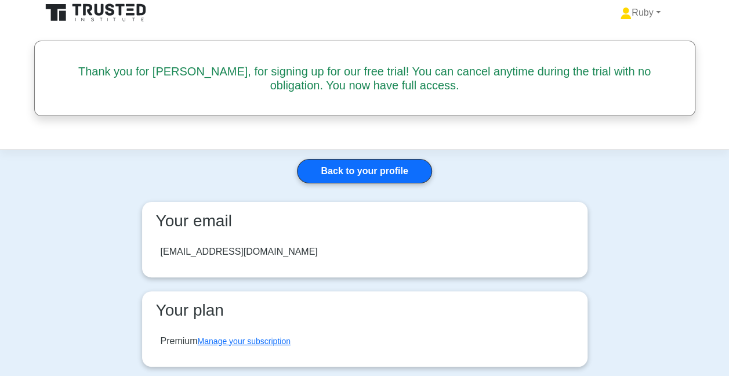
scroll to position [0, 0]
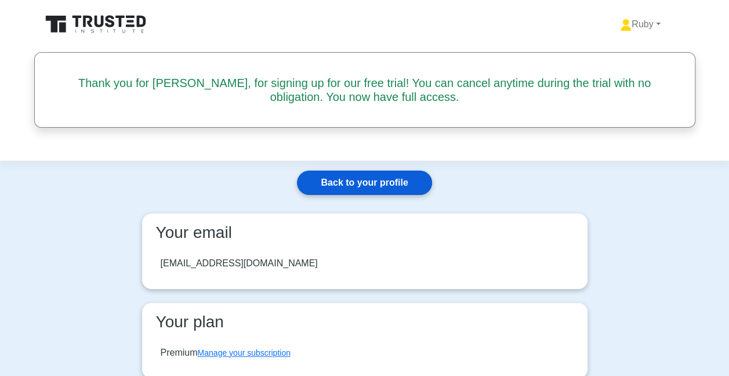
click at [351, 180] on link "Back to your profile" at bounding box center [364, 182] width 135 height 24
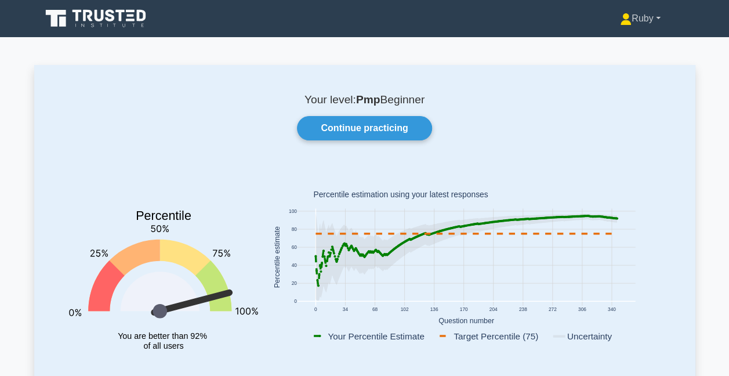
click at [653, 17] on link "Ruby" at bounding box center [640, 18] width 96 height 23
click at [606, 49] on link "Profile" at bounding box center [639, 46] width 92 height 19
click at [644, 21] on link "Ruby" at bounding box center [640, 18] width 96 height 23
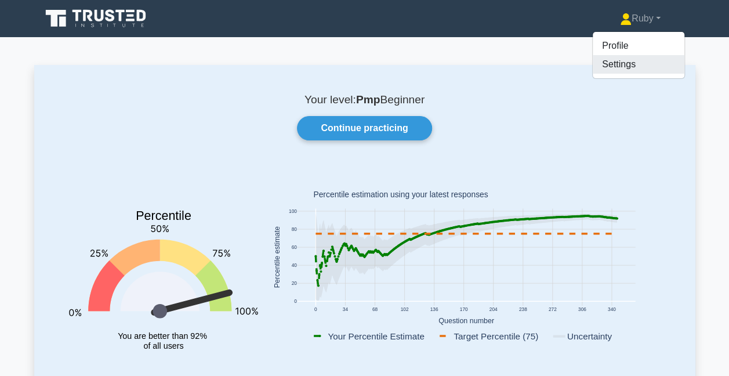
click at [627, 67] on link "Settings" at bounding box center [639, 64] width 92 height 19
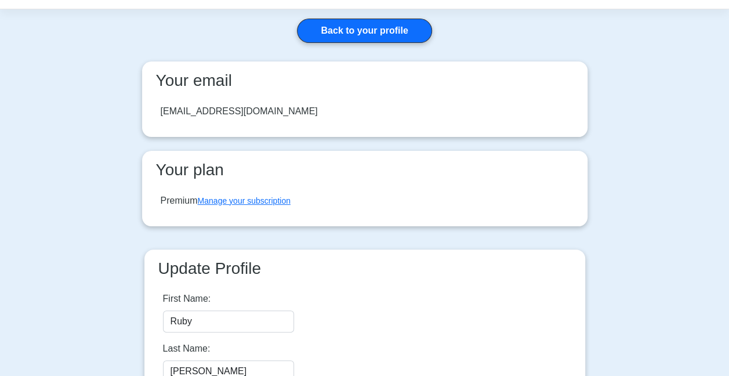
scroll to position [116, 0]
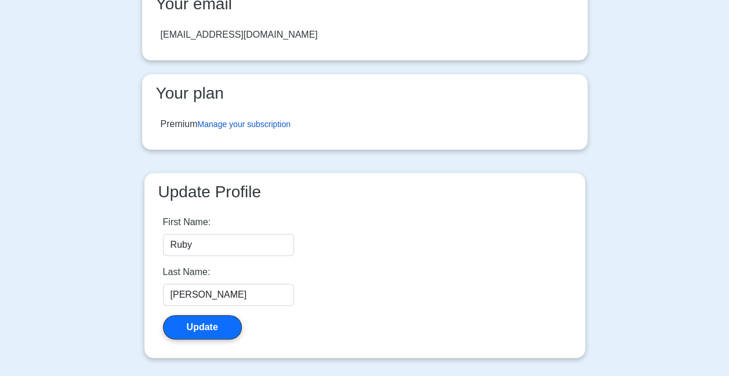
click at [218, 123] on link "Manage your subscription" at bounding box center [244, 123] width 93 height 9
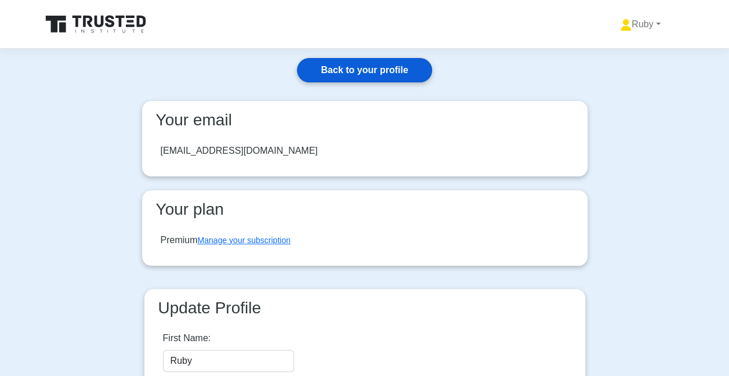
click at [380, 72] on link "Back to your profile" at bounding box center [364, 70] width 135 height 24
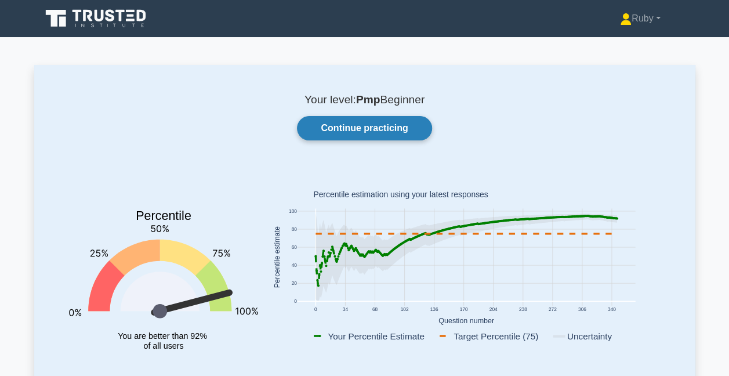
click at [389, 132] on link "Continue practicing" at bounding box center [364, 128] width 135 height 24
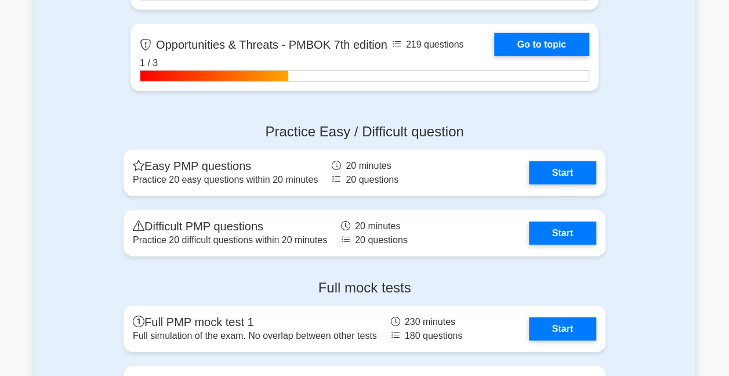
scroll to position [3652, 0]
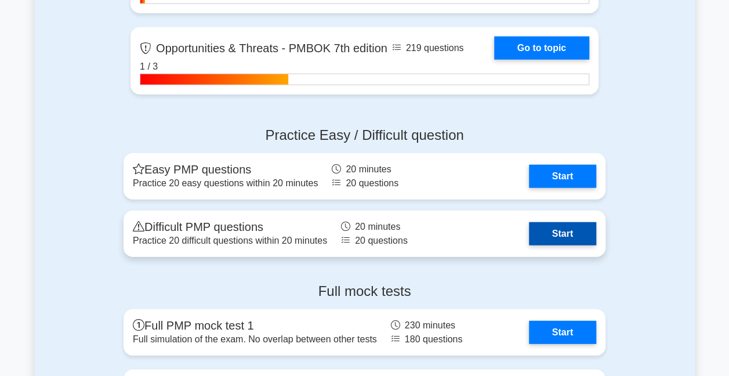
click at [546, 223] on link "Start" at bounding box center [562, 233] width 67 height 23
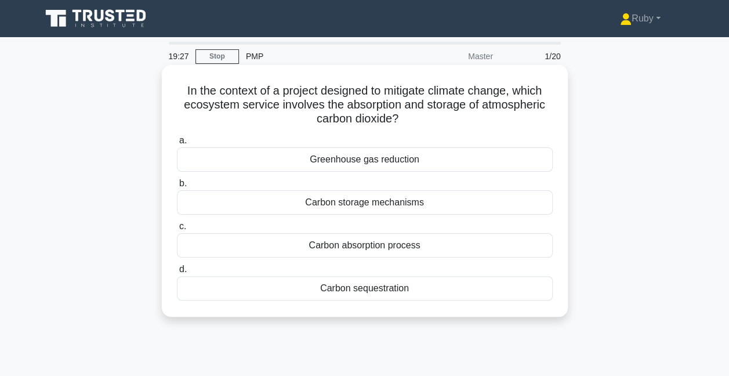
click at [384, 165] on div "Greenhouse gas reduction" at bounding box center [365, 159] width 376 height 24
click at [177, 144] on input "a. Greenhouse gas reduction" at bounding box center [177, 141] width 0 height 8
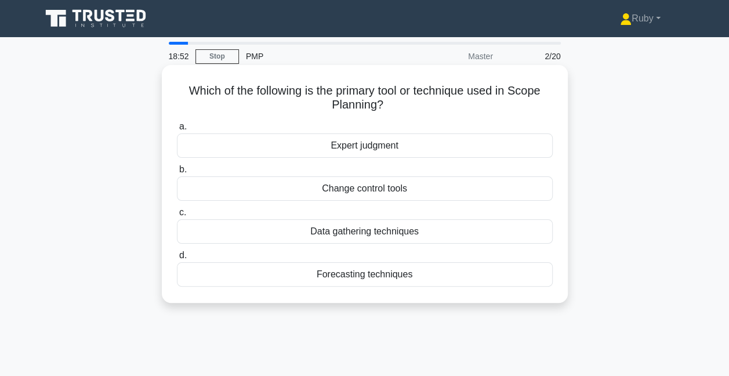
click at [400, 232] on div "Data gathering techniques" at bounding box center [365, 231] width 376 height 24
click at [177, 216] on input "c. Data gathering techniques" at bounding box center [177, 213] width 0 height 8
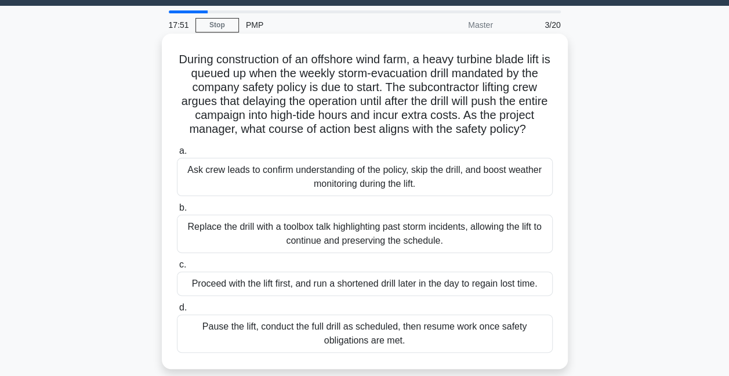
scroll to position [58, 0]
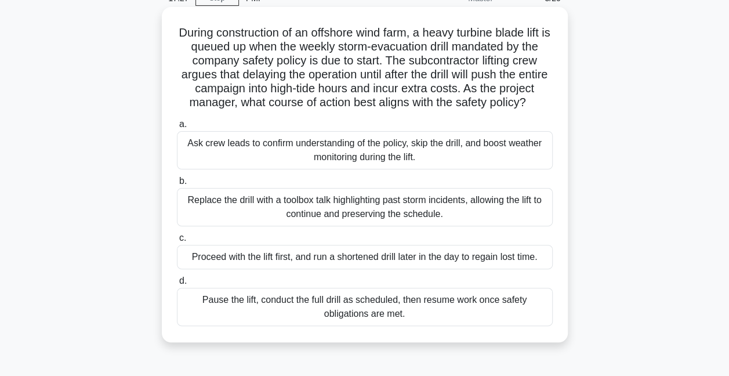
click at [282, 326] on div "Pause the lift, conduct the full drill as scheduled, then resume work once safe…" at bounding box center [365, 307] width 376 height 38
click at [177, 285] on input "d. Pause the lift, conduct the full drill as scheduled, then resume work once s…" at bounding box center [177, 281] width 0 height 8
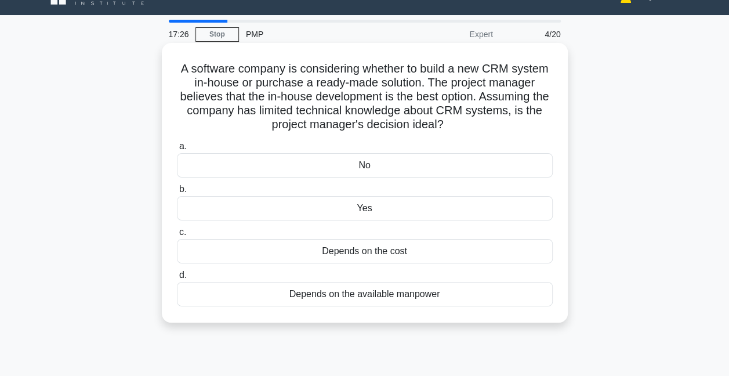
scroll to position [0, 0]
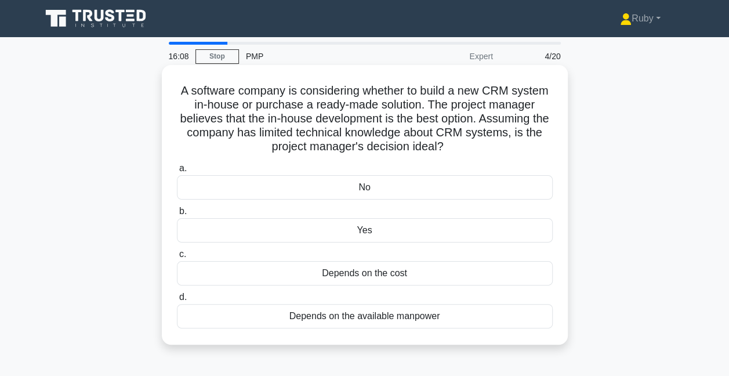
click at [365, 270] on div "Depends on the cost" at bounding box center [365, 273] width 376 height 24
click at [177, 258] on input "c. Depends on the cost" at bounding box center [177, 254] width 0 height 8
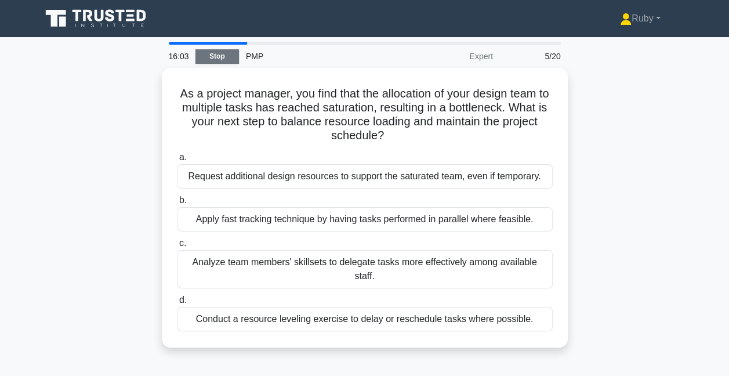
click at [221, 60] on link "Stop" at bounding box center [216, 56] width 43 height 14
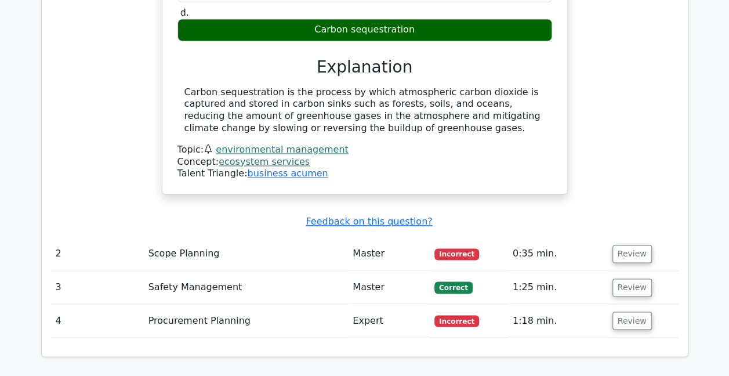
scroll to position [870, 0]
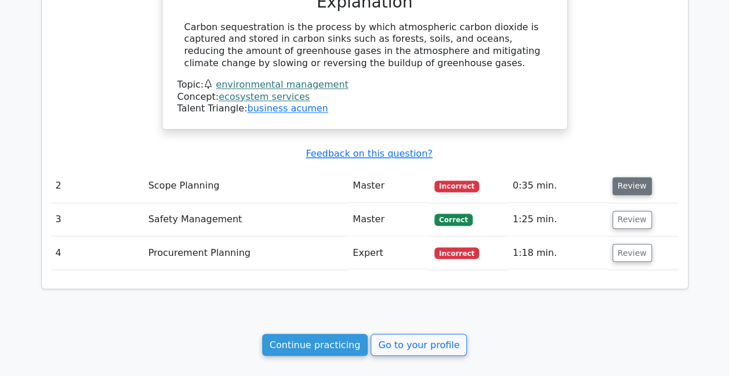
click at [623, 183] on button "Review" at bounding box center [631, 186] width 39 height 18
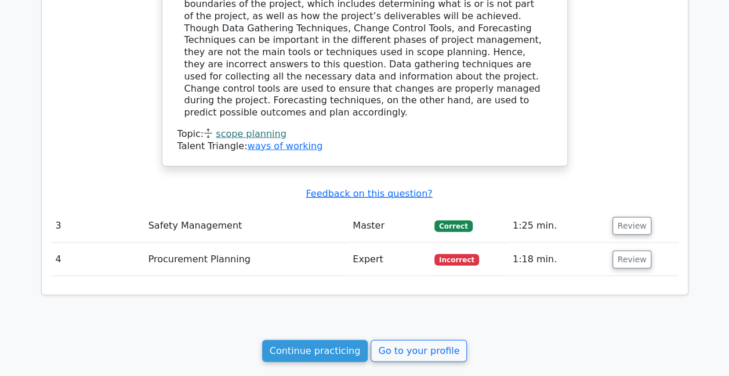
scroll to position [1449, 0]
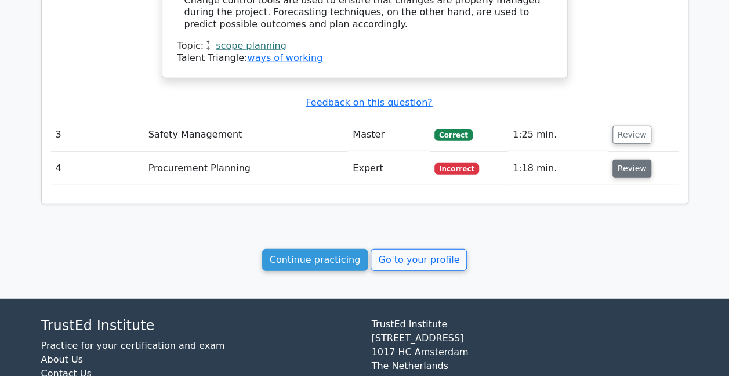
click at [615, 159] on button "Review" at bounding box center [631, 168] width 39 height 18
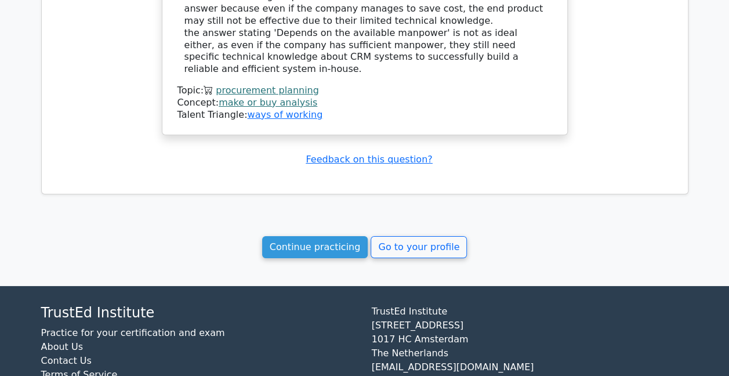
scroll to position [2058, 0]
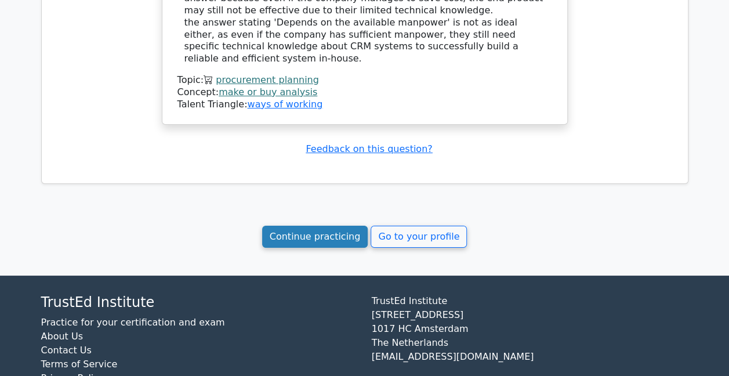
click at [337, 226] on link "Continue practicing" at bounding box center [315, 237] width 106 height 22
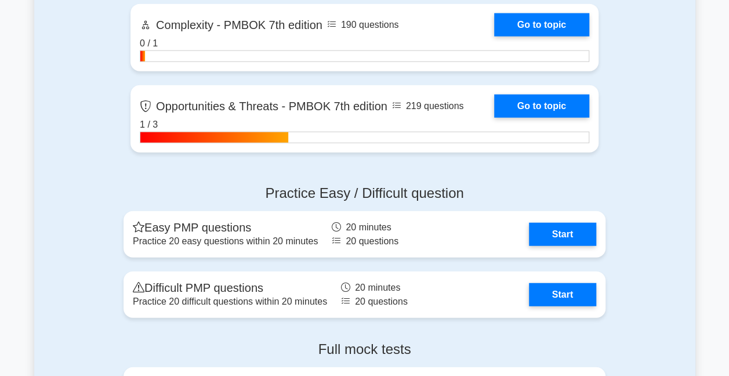
scroll to position [3826, 0]
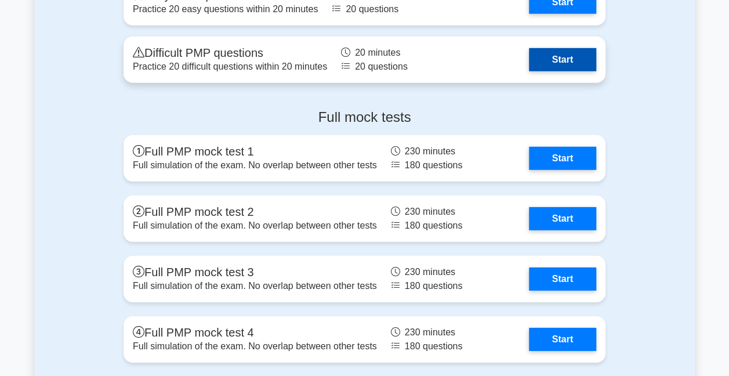
click at [552, 53] on link "Start" at bounding box center [562, 59] width 67 height 23
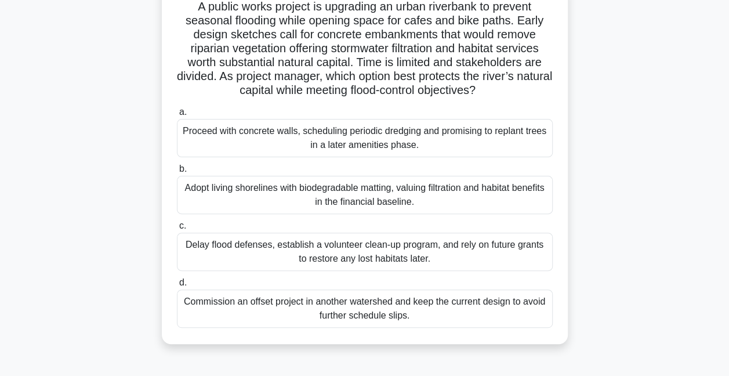
scroll to position [58, 0]
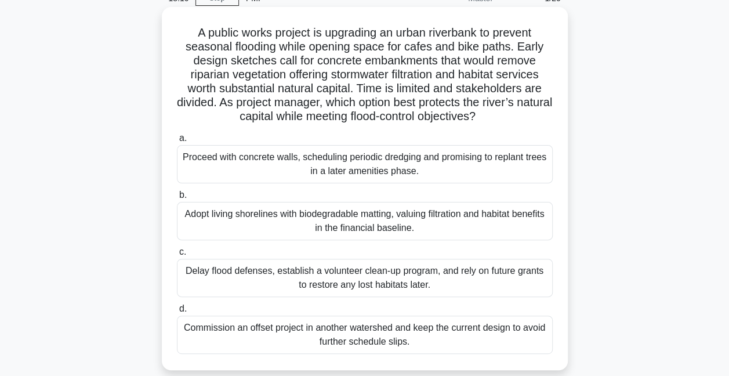
click at [260, 221] on div "Adopt living shorelines with biodegradable matting, valuing filtration and habi…" at bounding box center [365, 221] width 376 height 38
click at [177, 199] on input "b. Adopt living shorelines with biodegradable matting, valuing filtration and h…" at bounding box center [177, 195] width 0 height 8
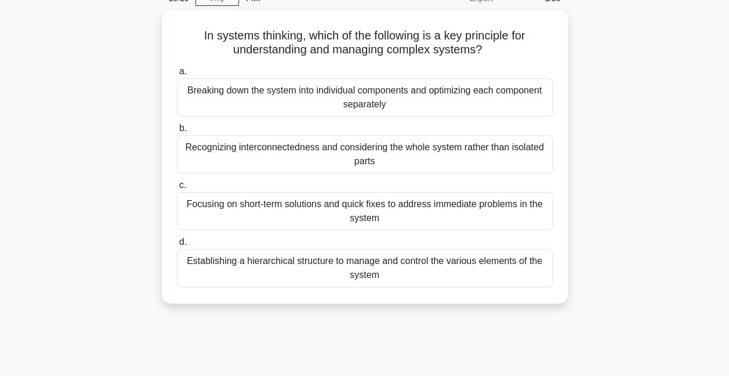
scroll to position [0, 0]
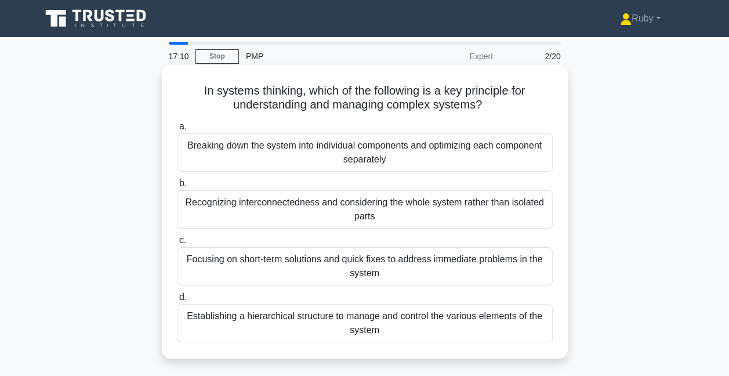
click at [370, 323] on div "Establishing a hierarchical structure to manage and control the various element…" at bounding box center [365, 323] width 376 height 38
click at [177, 301] on input "d. Establishing a hierarchical structure to manage and control the various elem…" at bounding box center [177, 297] width 0 height 8
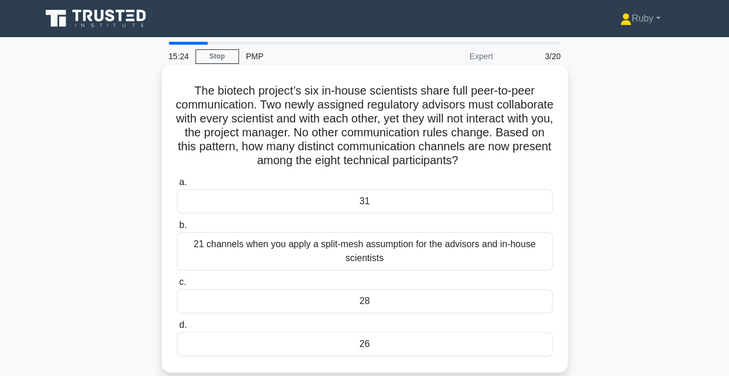
scroll to position [58, 0]
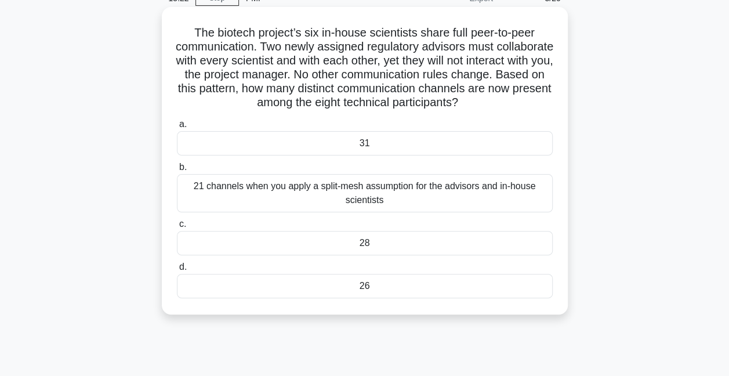
click at [386, 291] on div "26" at bounding box center [365, 286] width 376 height 24
click at [177, 271] on input "d. 26" at bounding box center [177, 267] width 0 height 8
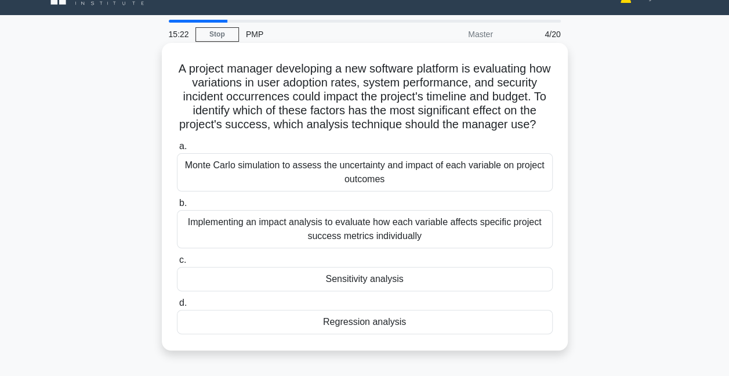
scroll to position [0, 0]
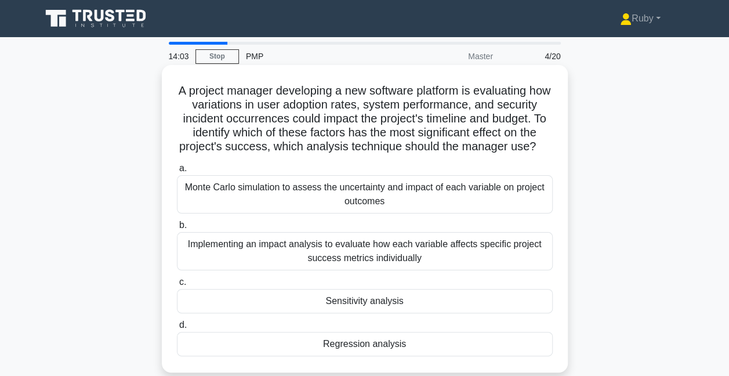
click at [300, 257] on div "Implementing an impact analysis to evaluate how each variable affects specific …" at bounding box center [365, 251] width 376 height 38
click at [177, 229] on input "b. Implementing an impact analysis to evaluate how each variable affects specif…" at bounding box center [177, 225] width 0 height 8
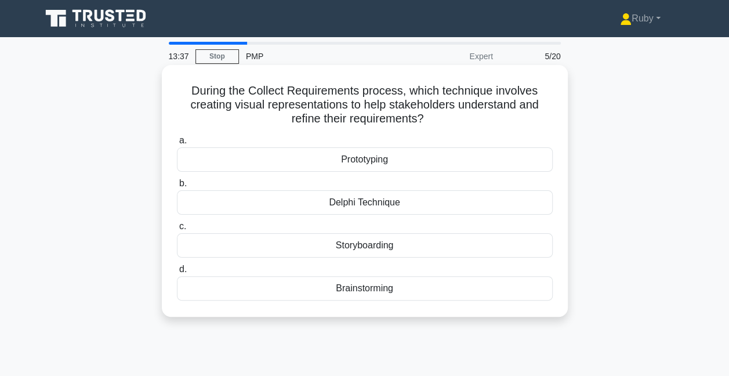
click at [377, 159] on div "Prototyping" at bounding box center [365, 159] width 376 height 24
click at [177, 144] on input "a. Prototyping" at bounding box center [177, 141] width 0 height 8
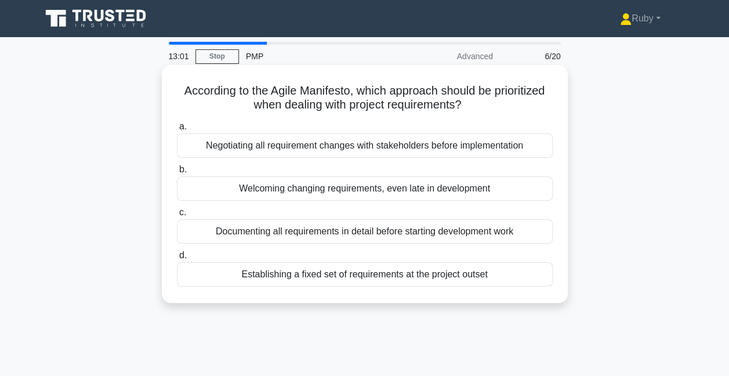
click at [289, 192] on div "Welcoming changing requirements, even late in development" at bounding box center [365, 188] width 376 height 24
click at [177, 173] on input "b. Welcoming changing requirements, even late in development" at bounding box center [177, 170] width 0 height 8
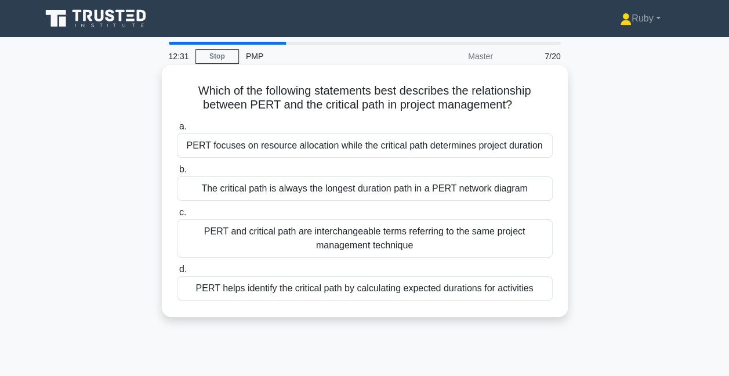
click at [304, 148] on div "PERT focuses on resource allocation while the critical path determines project …" at bounding box center [365, 145] width 376 height 24
click at [177, 130] on input "a. PERT focuses on resource allocation while the critical path determines proje…" at bounding box center [177, 127] width 0 height 8
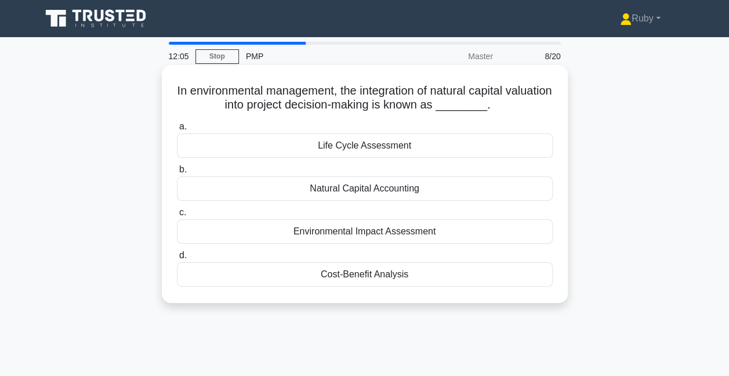
click at [394, 232] on div "Environmental Impact Assessment" at bounding box center [365, 231] width 376 height 24
click at [177, 216] on input "c. Environmental Impact Assessment" at bounding box center [177, 213] width 0 height 8
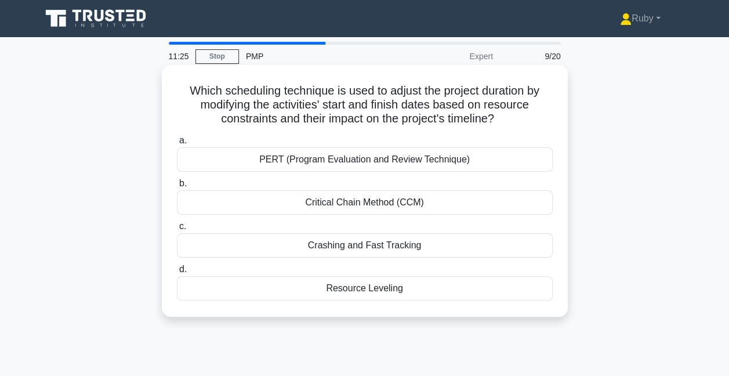
click at [349, 202] on div "Critical Chain Method (CCM)" at bounding box center [365, 202] width 376 height 24
click at [177, 187] on input "b. Critical Chain Method (CCM)" at bounding box center [177, 184] width 0 height 8
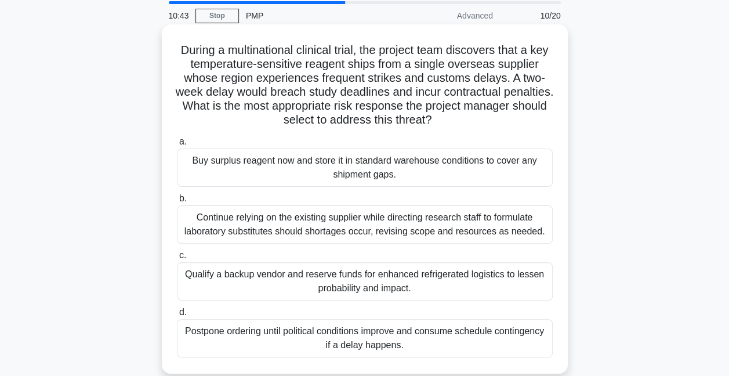
scroll to position [58, 0]
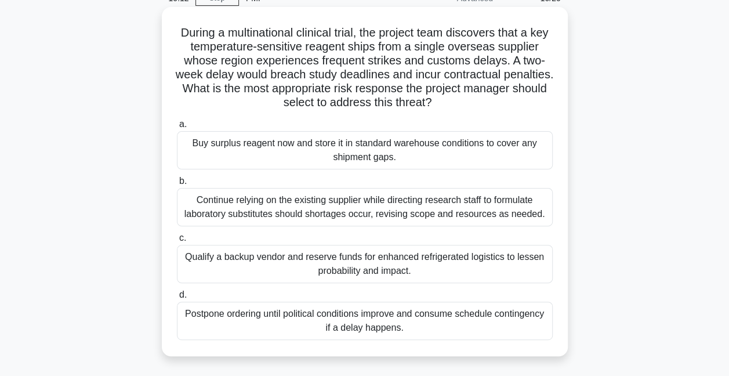
click at [475, 269] on div "Qualify a backup vendor and reserve funds for enhanced refrigerated logistics t…" at bounding box center [365, 264] width 376 height 38
click at [177, 242] on input "c. Qualify a backup vendor and reserve funds for enhanced refrigerated logistic…" at bounding box center [177, 238] width 0 height 8
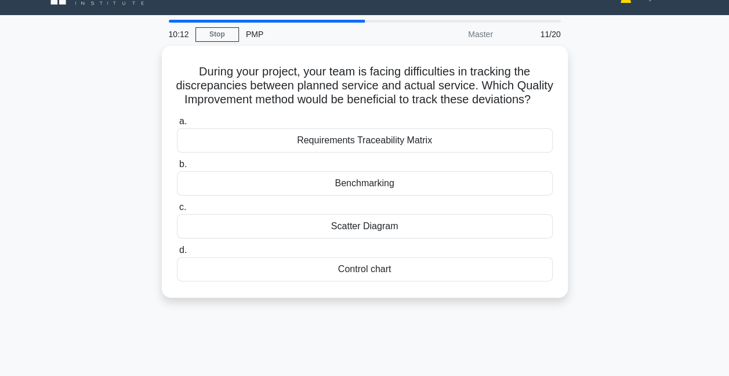
scroll to position [0, 0]
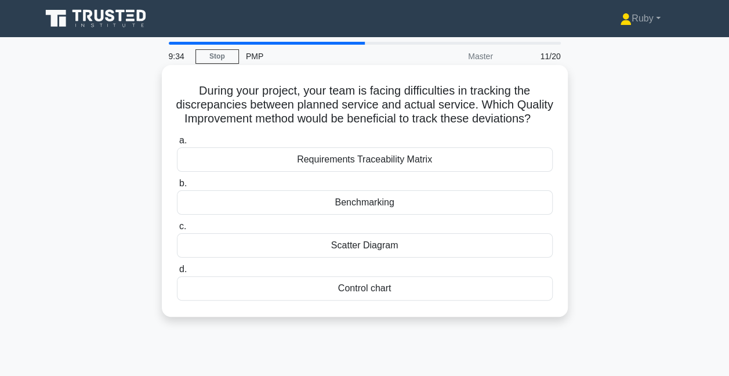
click at [384, 215] on div "Benchmarking" at bounding box center [365, 202] width 376 height 24
click at [177, 187] on input "b. Benchmarking" at bounding box center [177, 184] width 0 height 8
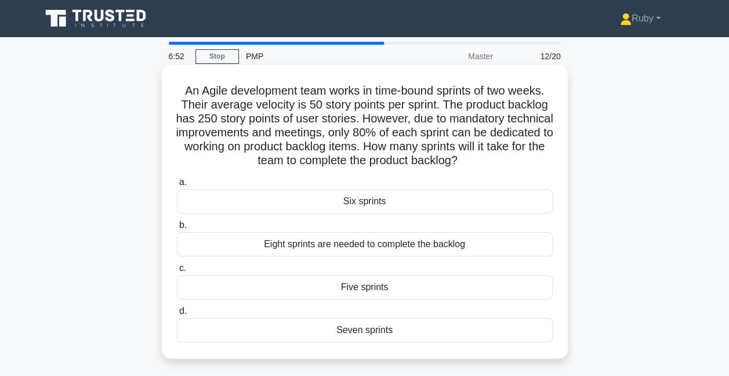
scroll to position [58, 0]
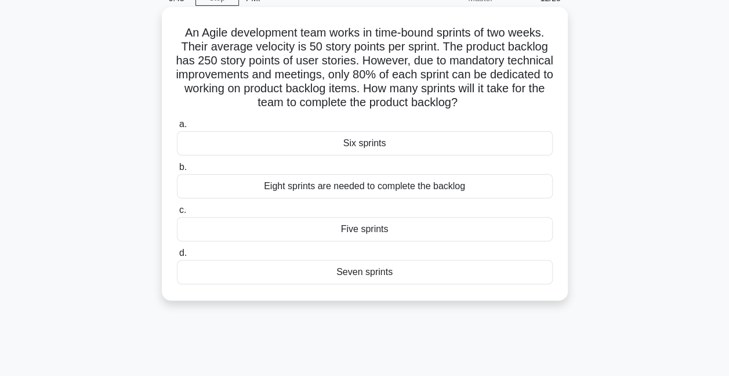
click at [368, 229] on div "Five sprints" at bounding box center [365, 229] width 376 height 24
click at [177, 214] on input "c. Five sprints" at bounding box center [177, 210] width 0 height 8
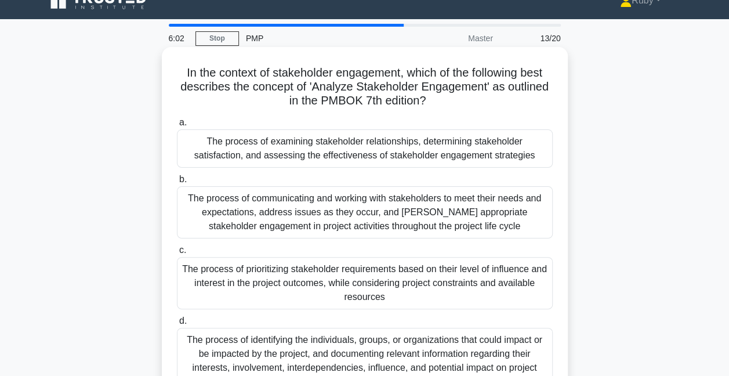
scroll to position [0, 0]
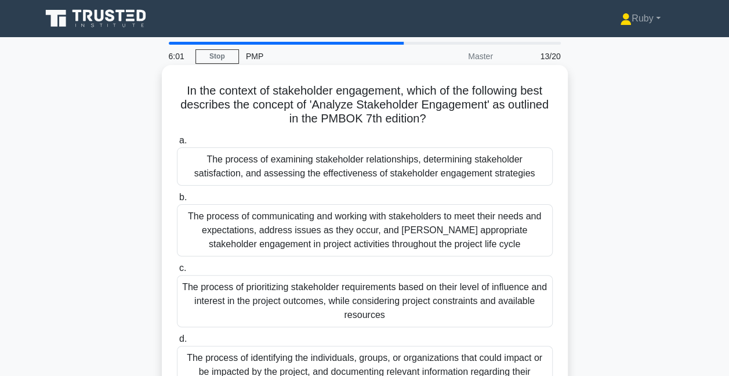
click at [404, 167] on div "The process of examining stakeholder relationships, determining stakeholder sat…" at bounding box center [365, 166] width 376 height 38
click at [177, 144] on input "a. The process of examining stakeholder relationships, determining stakeholder …" at bounding box center [177, 141] width 0 height 8
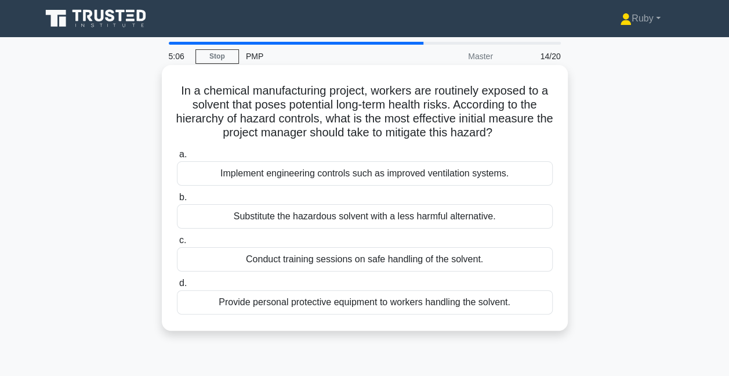
click at [410, 260] on div "Conduct training sessions on safe handling of the solvent." at bounding box center [365, 259] width 376 height 24
click at [177, 244] on input "c. Conduct training sessions on safe handling of the solvent." at bounding box center [177, 241] width 0 height 8
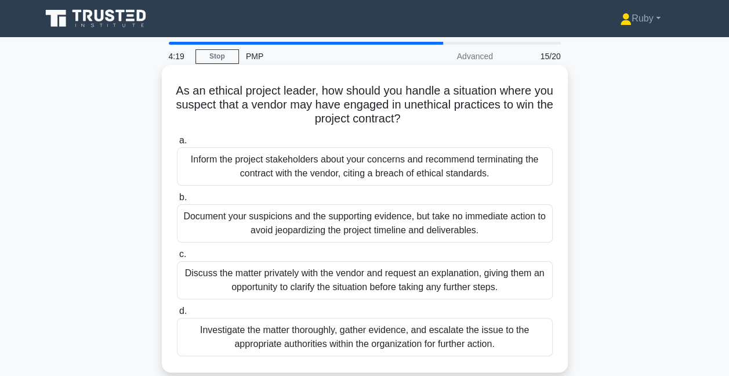
click at [359, 338] on div "Investigate the matter thoroughly, gather evidence, and escalate the issue to t…" at bounding box center [365, 337] width 376 height 38
click at [177, 315] on input "d. Investigate the matter thoroughly, gather evidence, and escalate the issue t…" at bounding box center [177, 311] width 0 height 8
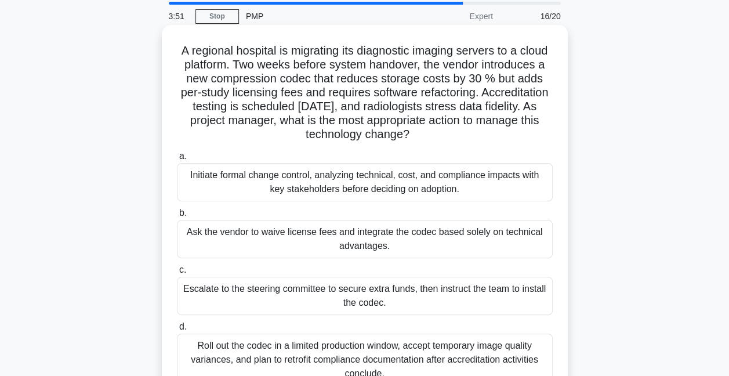
scroll to position [58, 0]
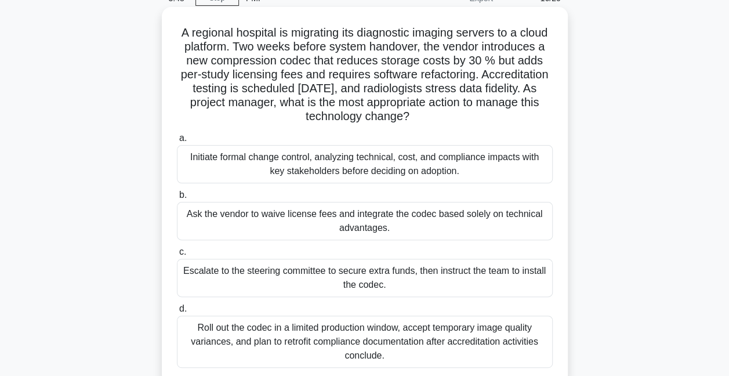
click at [405, 167] on div "Initiate formal change control, analyzing technical, cost, and compliance impac…" at bounding box center [365, 164] width 376 height 38
click at [177, 142] on input "a. Initiate formal change control, analyzing technical, cost, and compliance im…" at bounding box center [177, 139] width 0 height 8
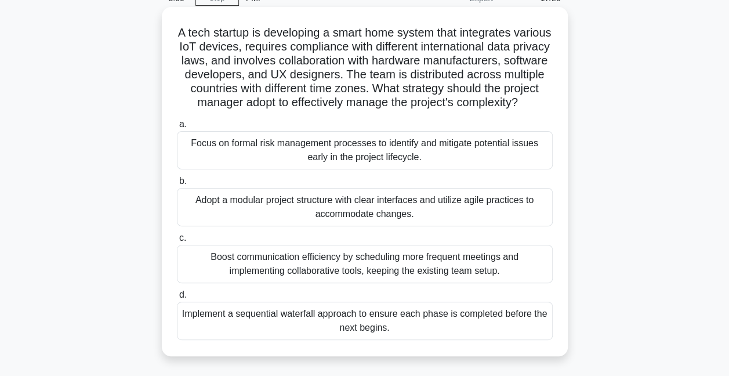
click at [368, 275] on div "Boost communication efficiency by scheduling more frequent meetings and impleme…" at bounding box center [365, 264] width 376 height 38
click at [177, 242] on input "c. Boost communication efficiency by scheduling more frequent meetings and impl…" at bounding box center [177, 238] width 0 height 8
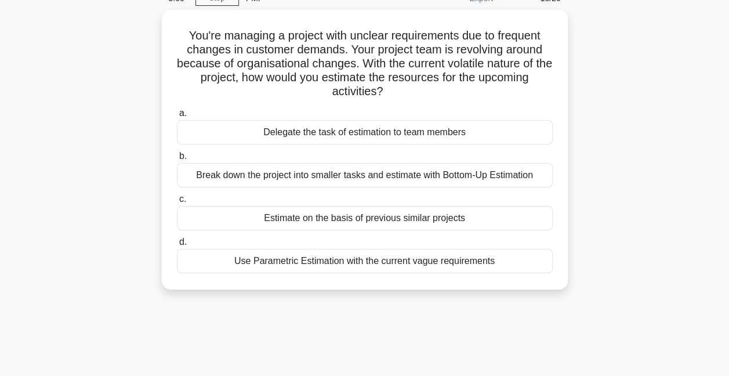
scroll to position [0, 0]
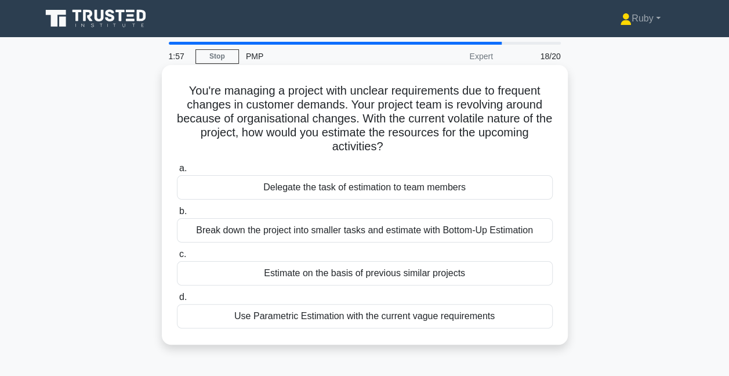
click at [319, 277] on div "Estimate on the basis of previous similar projects" at bounding box center [365, 273] width 376 height 24
click at [177, 258] on input "c. Estimate on the basis of previous similar projects" at bounding box center [177, 254] width 0 height 8
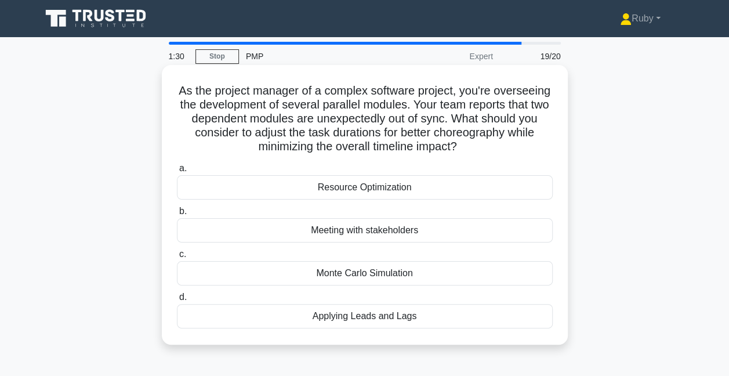
click at [405, 272] on div "Monte Carlo Simulation" at bounding box center [365, 273] width 376 height 24
click at [177, 258] on input "c. Monte Carlo Simulation" at bounding box center [177, 254] width 0 height 8
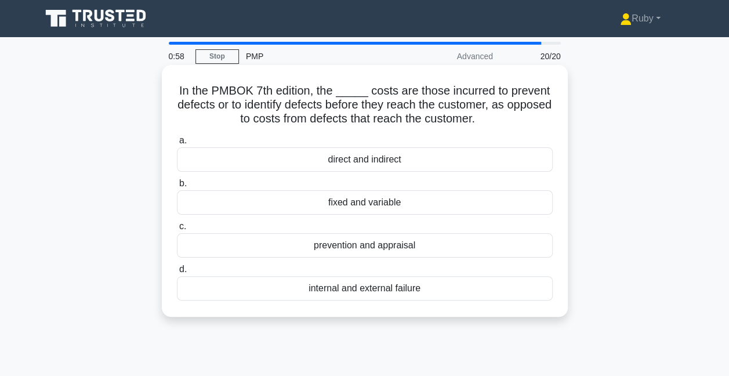
click at [361, 248] on div "prevention and appraisal" at bounding box center [365, 245] width 376 height 24
click at [177, 230] on input "c. prevention and appraisal" at bounding box center [177, 227] width 0 height 8
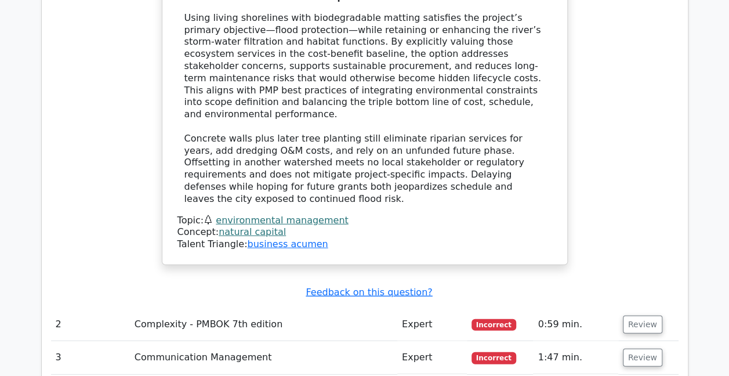
scroll to position [1507, 0]
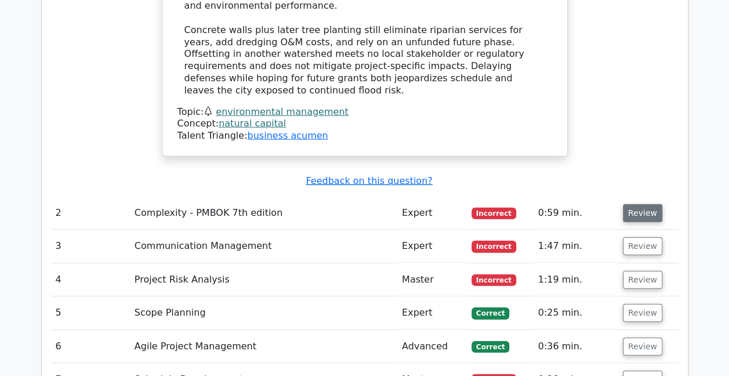
click at [640, 204] on button "Review" at bounding box center [642, 213] width 39 height 18
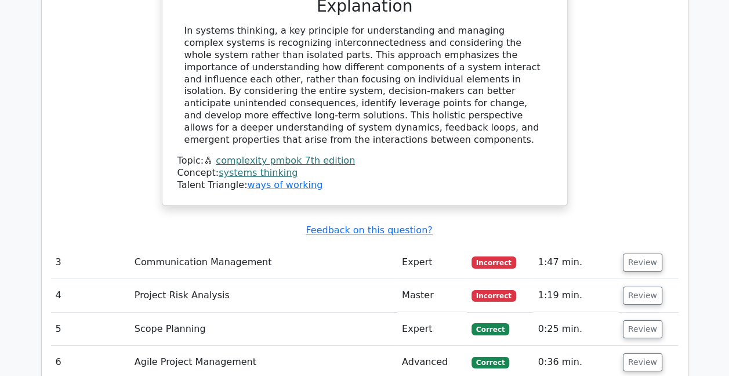
scroll to position [2029, 0]
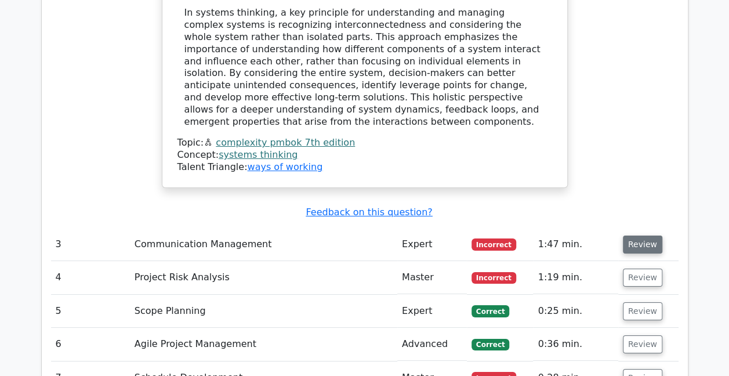
click at [637, 235] on button "Review" at bounding box center [642, 244] width 39 height 18
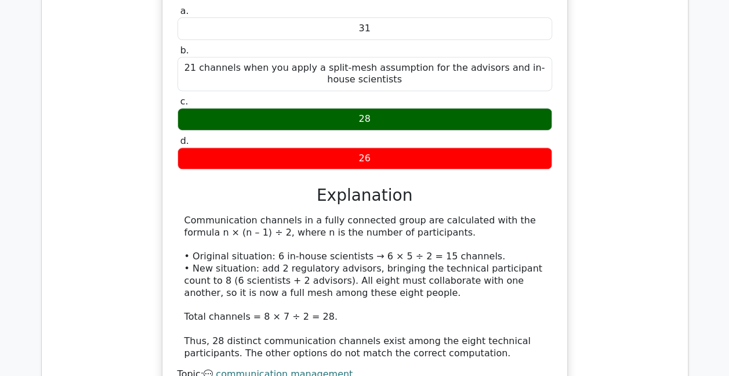
scroll to position [2551, 0]
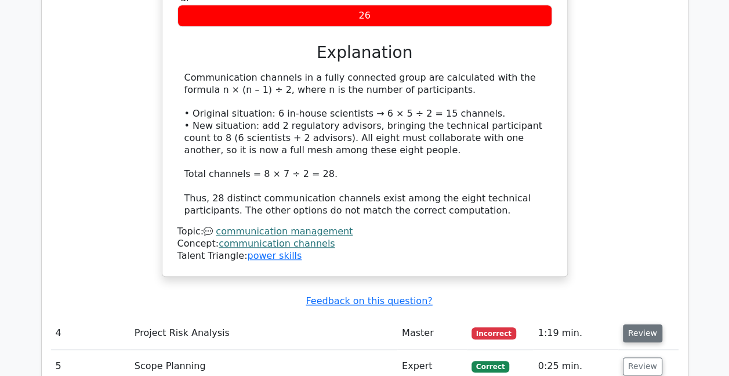
click at [635, 324] on button "Review" at bounding box center [642, 333] width 39 height 18
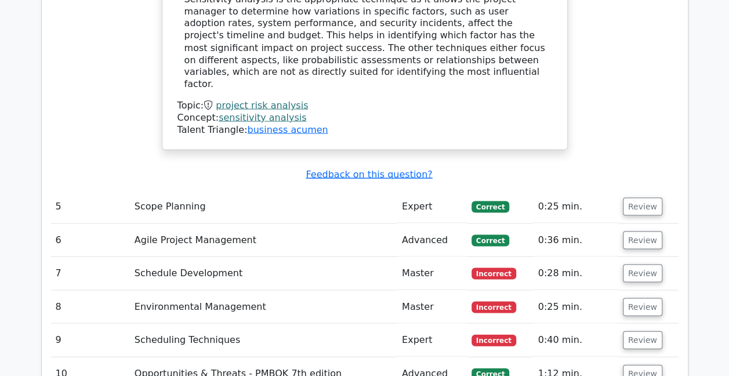
scroll to position [3305, 0]
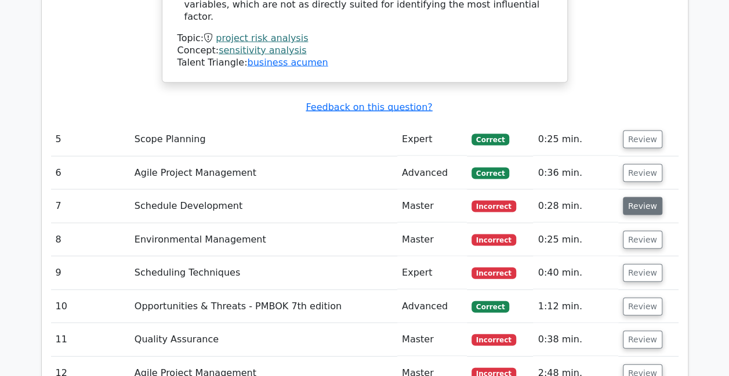
click at [649, 197] on button "Review" at bounding box center [642, 206] width 39 height 18
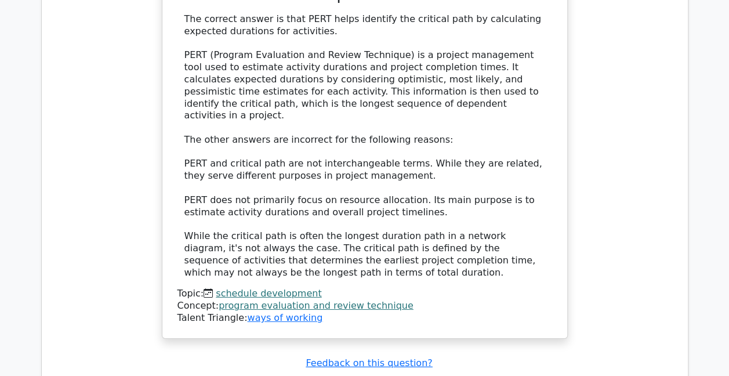
scroll to position [3942, 0]
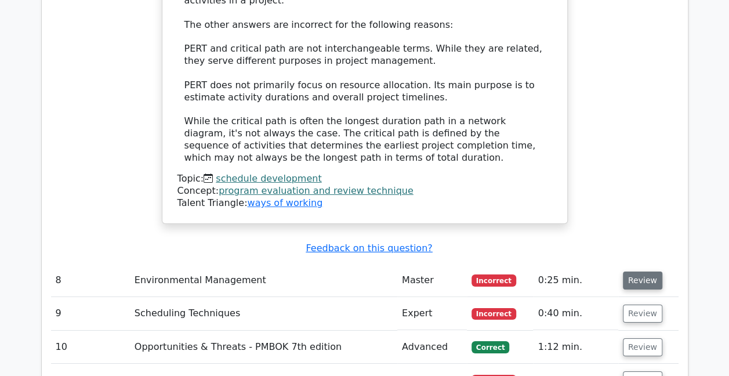
click at [631, 271] on button "Review" at bounding box center [642, 280] width 39 height 18
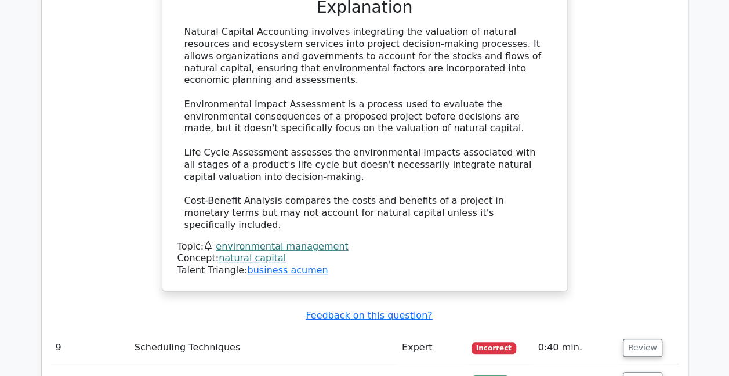
scroll to position [4522, 0]
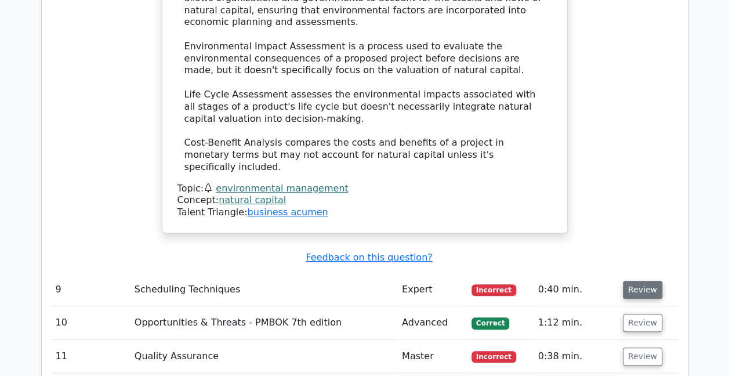
click at [633, 281] on button "Review" at bounding box center [642, 290] width 39 height 18
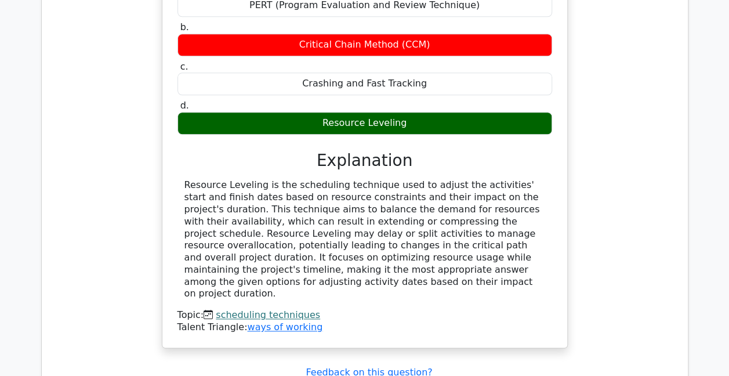
scroll to position [5044, 0]
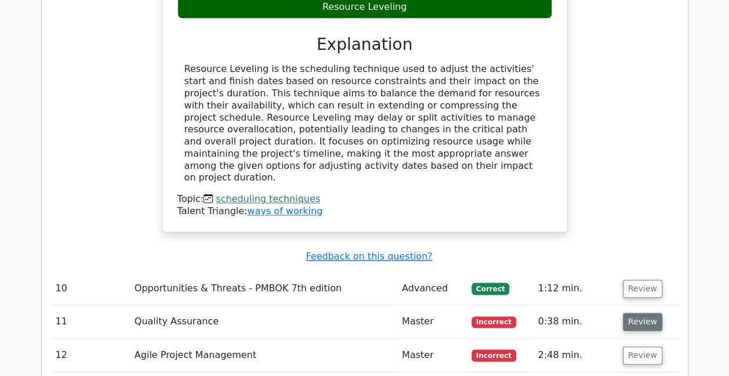
click at [642, 312] on button "Review" at bounding box center [642, 321] width 39 height 18
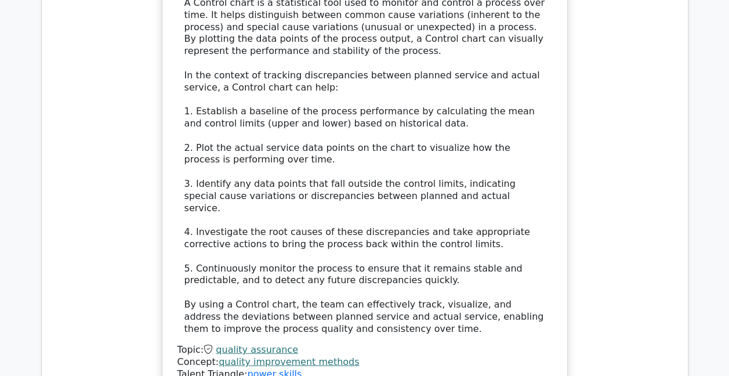
scroll to position [5798, 0]
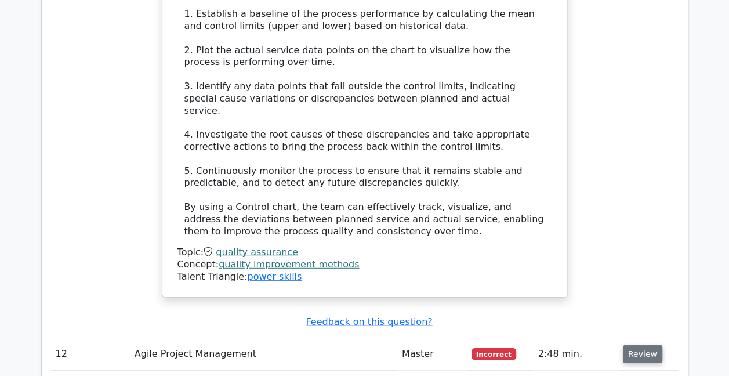
click at [639, 345] on button "Review" at bounding box center [642, 354] width 39 height 18
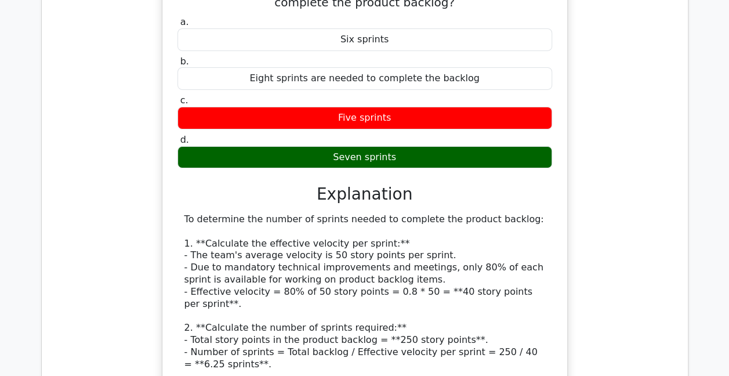
scroll to position [6435, 0]
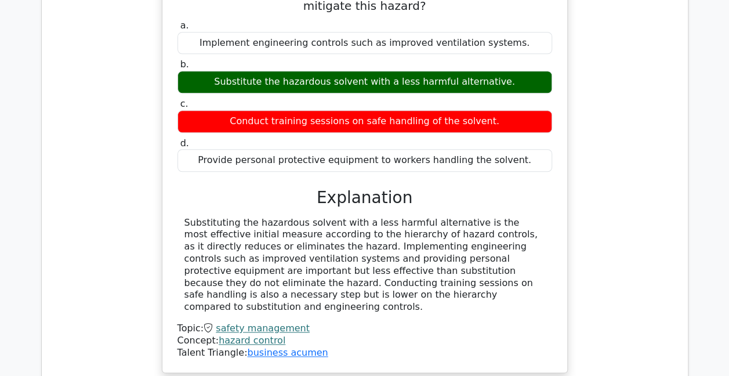
scroll to position [7015, 0]
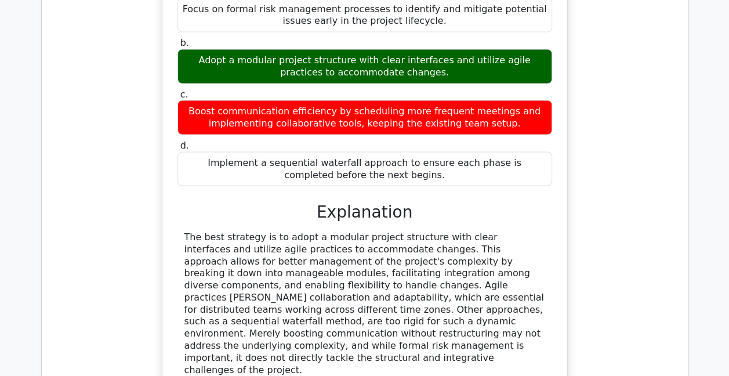
scroll to position [7711, 0]
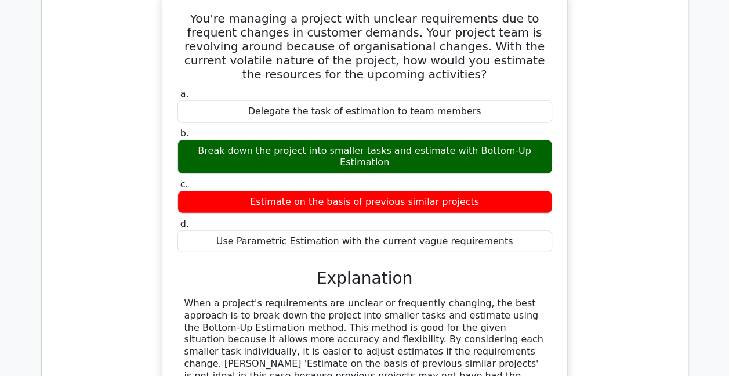
scroll to position [8290, 0]
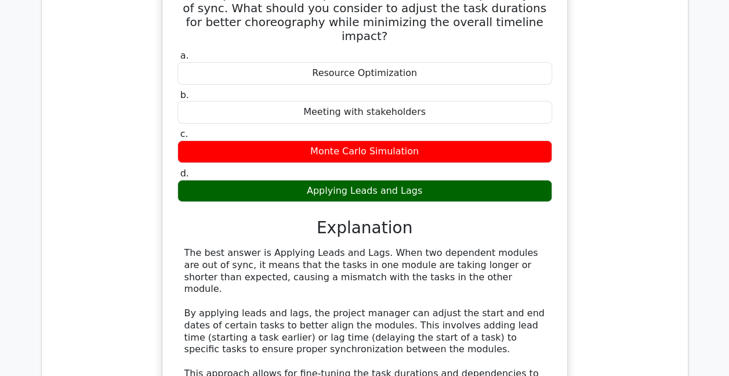
scroll to position [8928, 0]
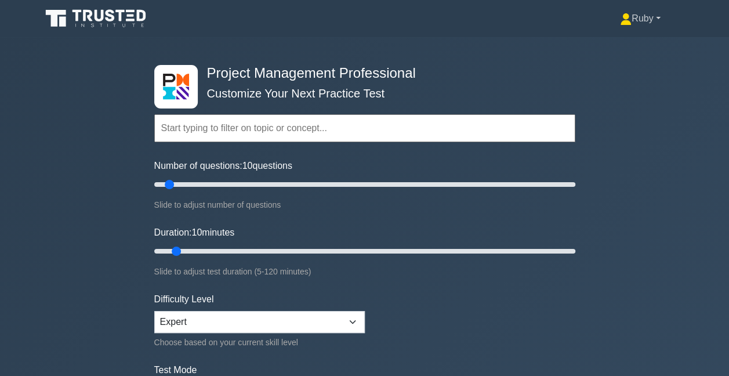
click at [626, 18] on link "Ruby" at bounding box center [640, 18] width 96 height 23
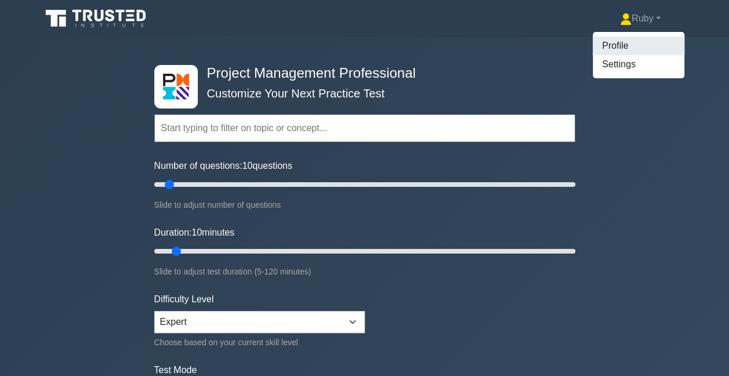
click at [610, 45] on link "Profile" at bounding box center [639, 46] width 92 height 19
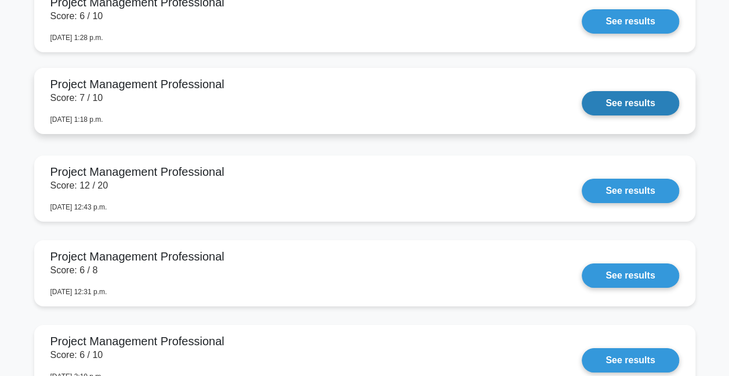
scroll to position [1855, 0]
